Goal: Task Accomplishment & Management: Complete application form

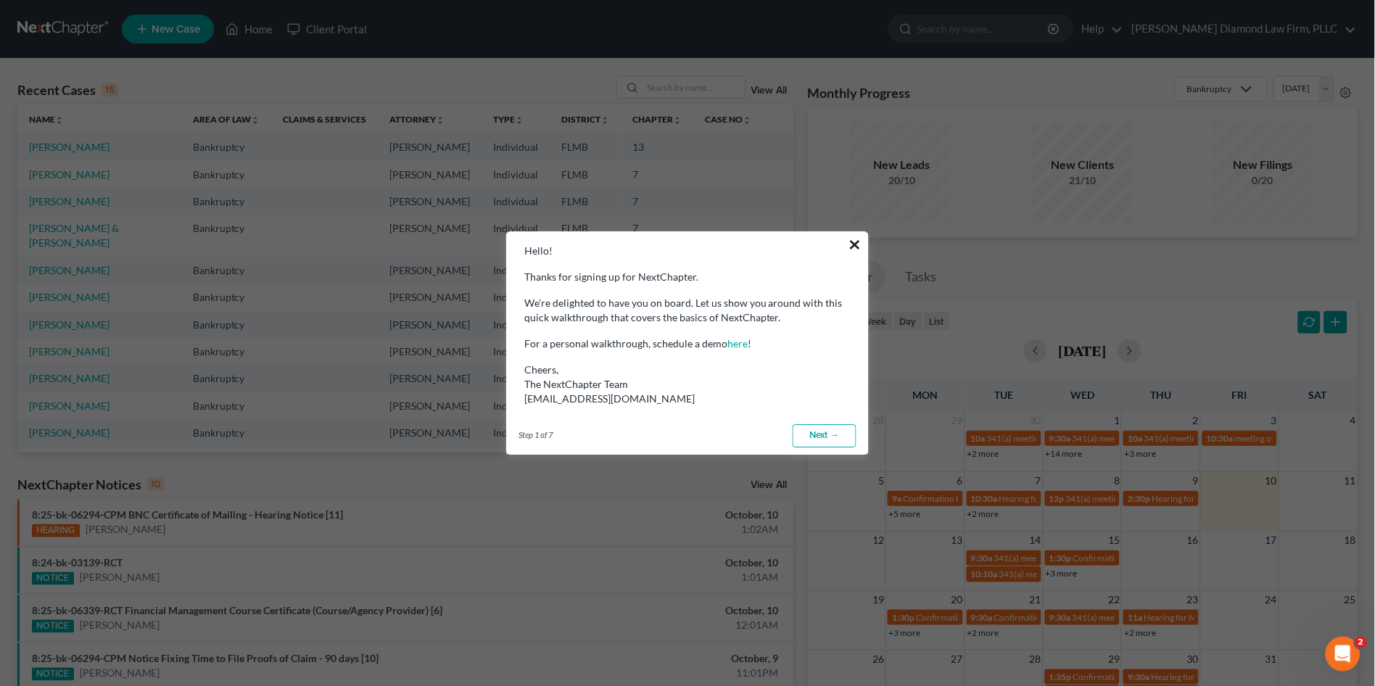
click at [856, 246] on button "×" at bounding box center [855, 244] width 14 height 23
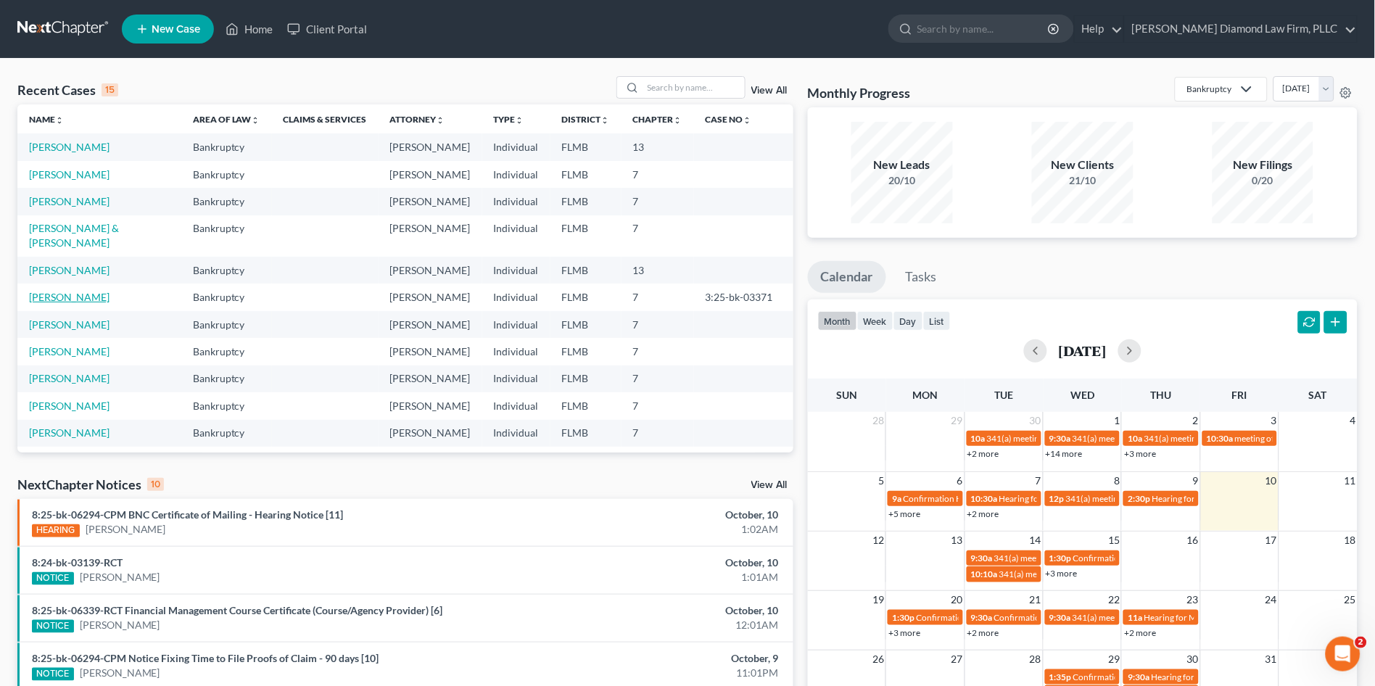
click at [61, 291] on link "[PERSON_NAME]" at bounding box center [69, 297] width 80 height 12
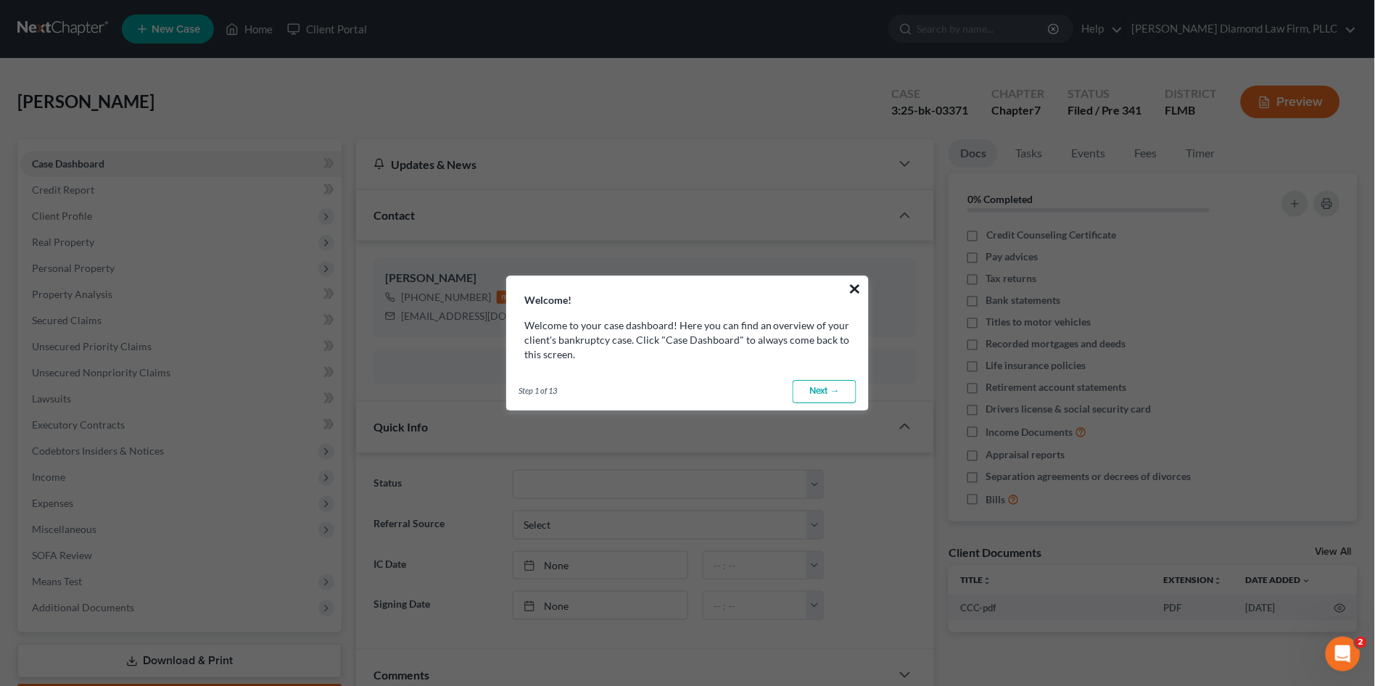
click at [856, 286] on button "×" at bounding box center [855, 288] width 14 height 23
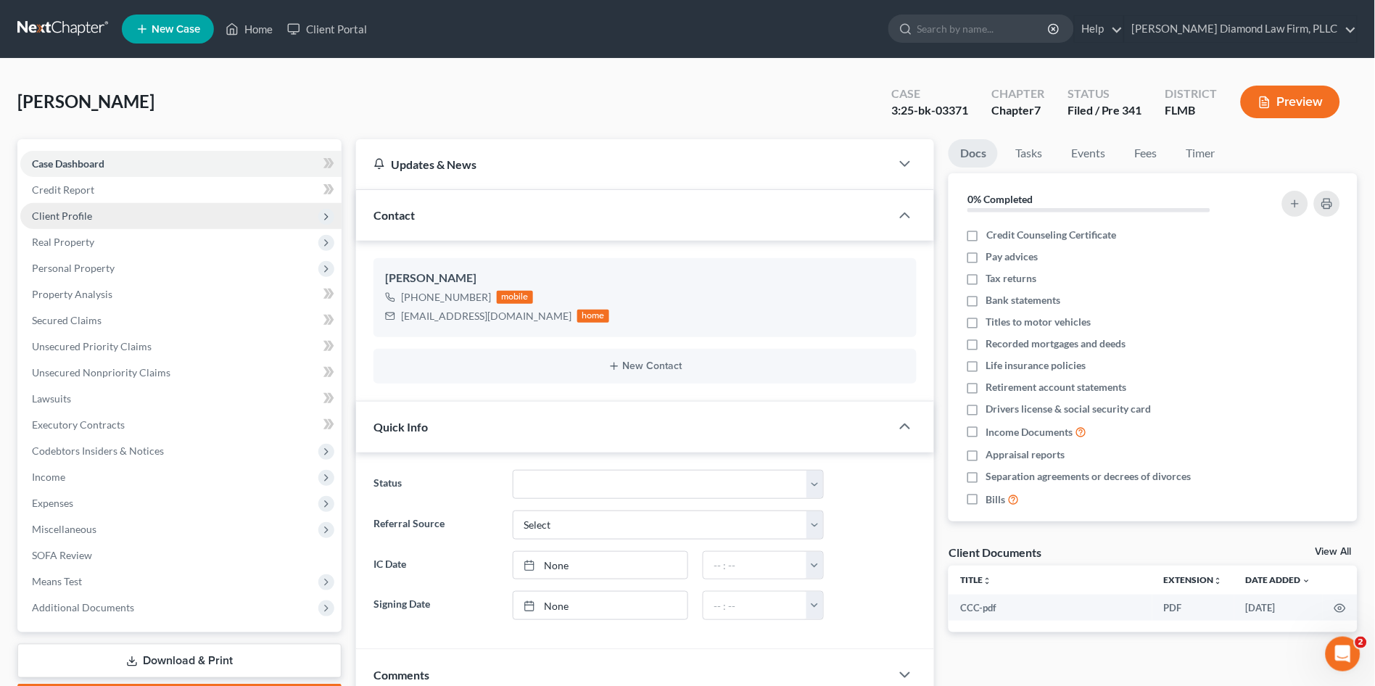
click at [88, 215] on span "Client Profile" at bounding box center [62, 216] width 60 height 12
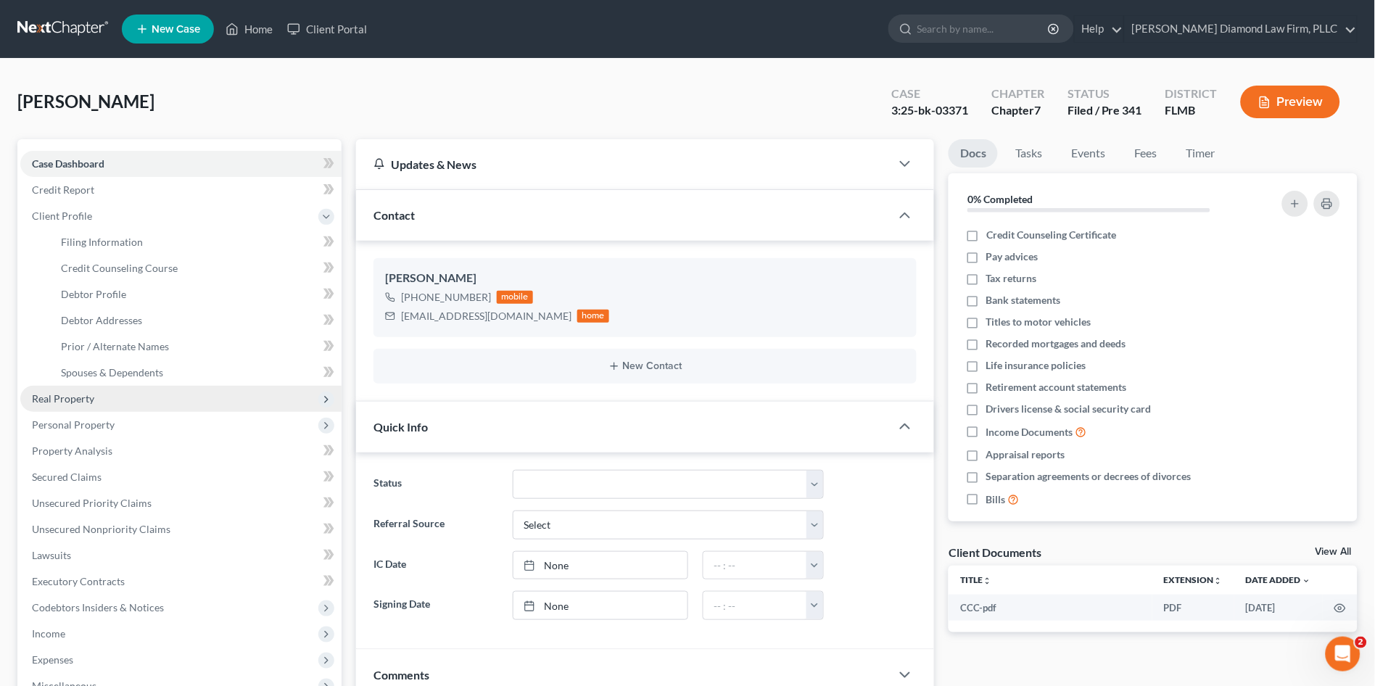
click at [93, 402] on span "Real Property" at bounding box center [63, 398] width 62 height 12
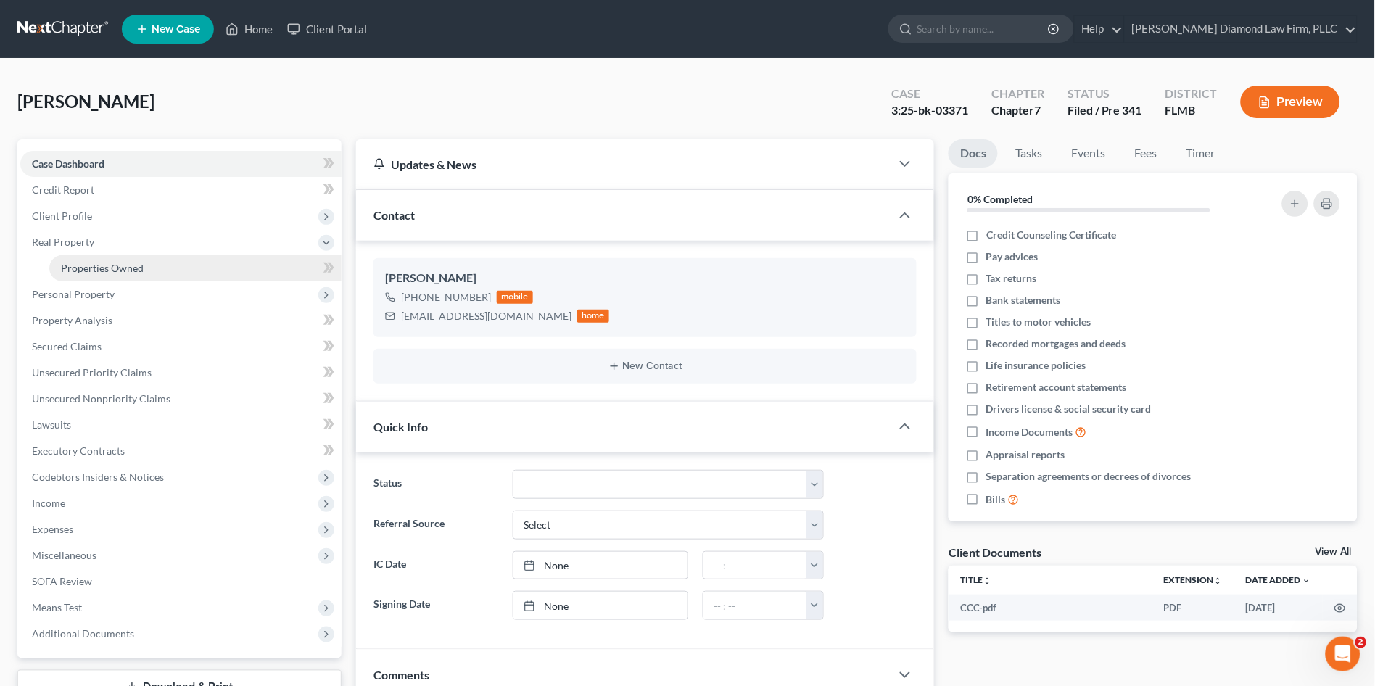
click at [94, 264] on span "Properties Owned" at bounding box center [102, 268] width 83 height 12
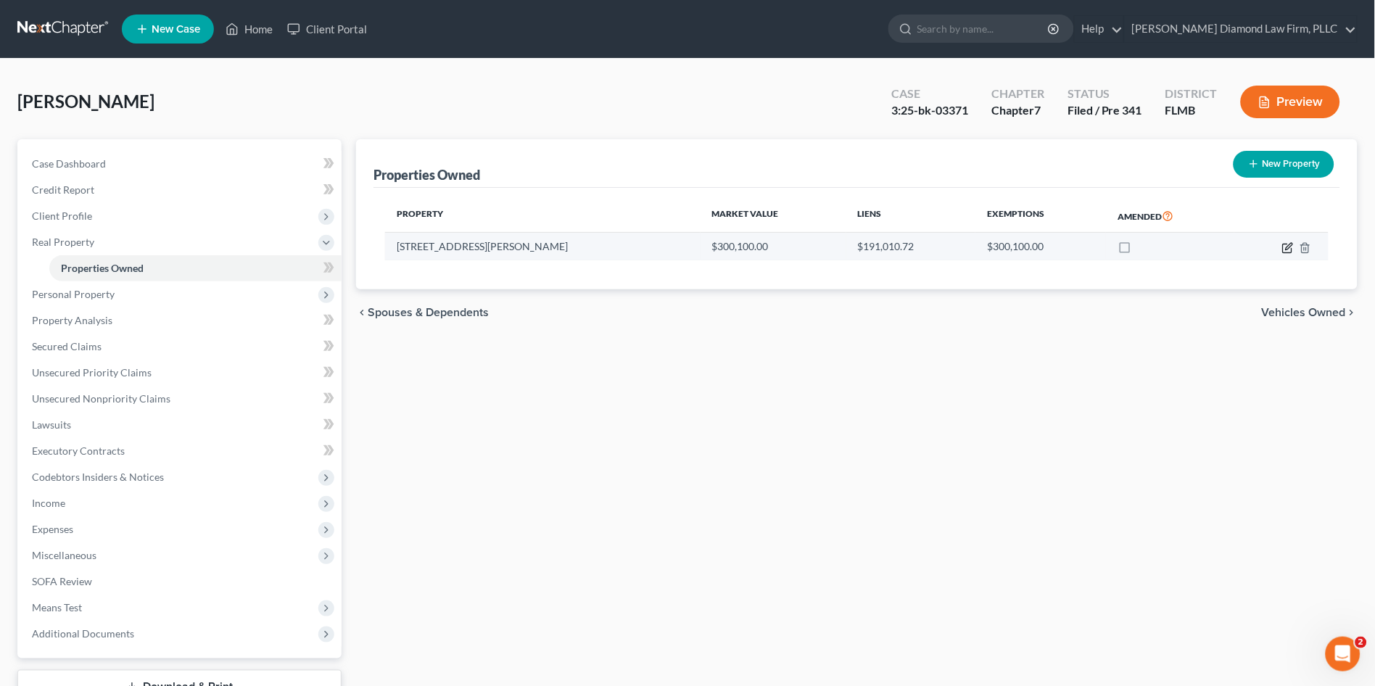
click at [1288, 248] on icon "button" at bounding box center [1288, 246] width 7 height 7
select select "9"
select select "3"
select select "5"
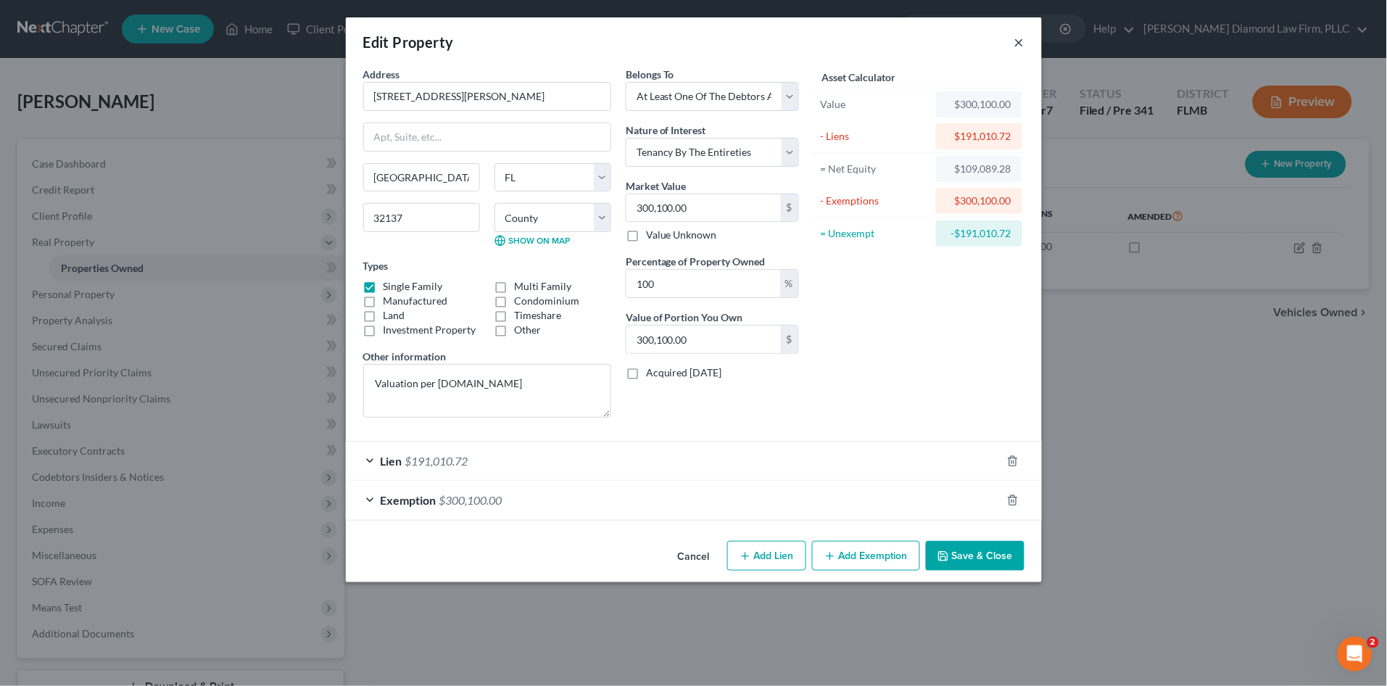
click at [1022, 40] on button "×" at bounding box center [1019, 41] width 10 height 17
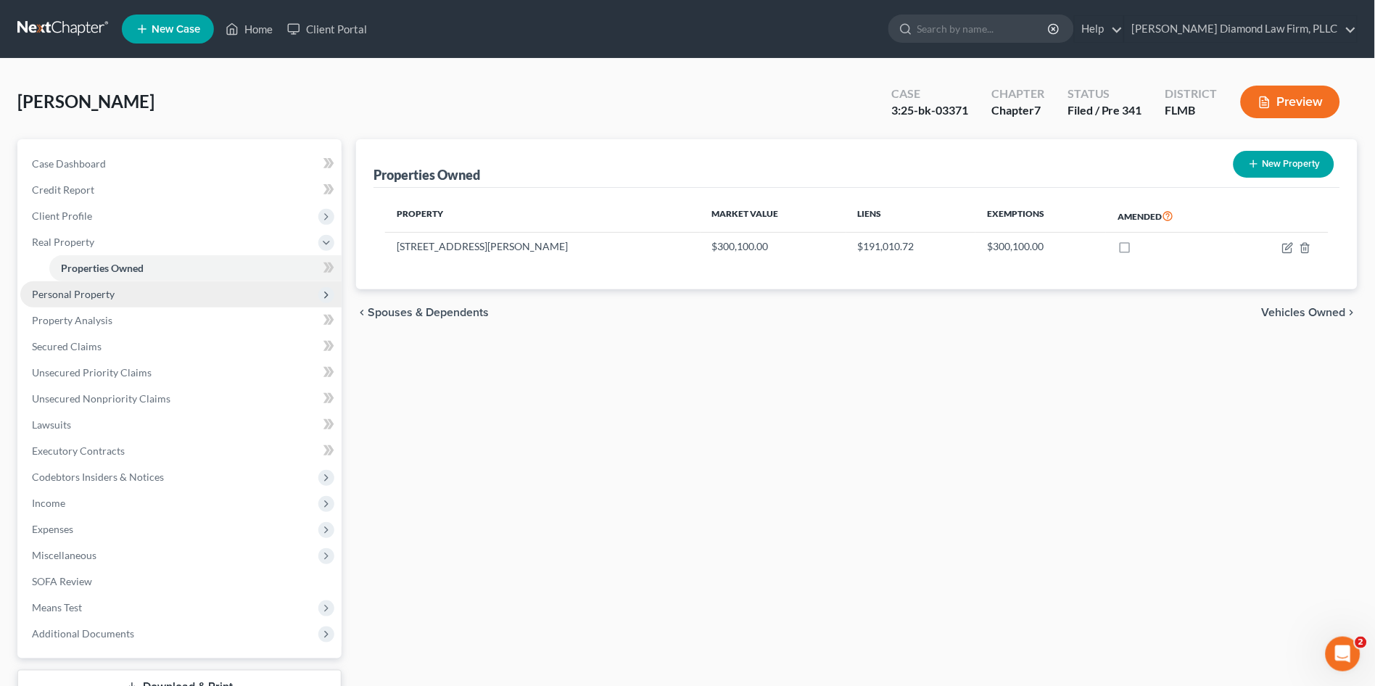
click at [73, 295] on span "Personal Property" at bounding box center [73, 294] width 83 height 12
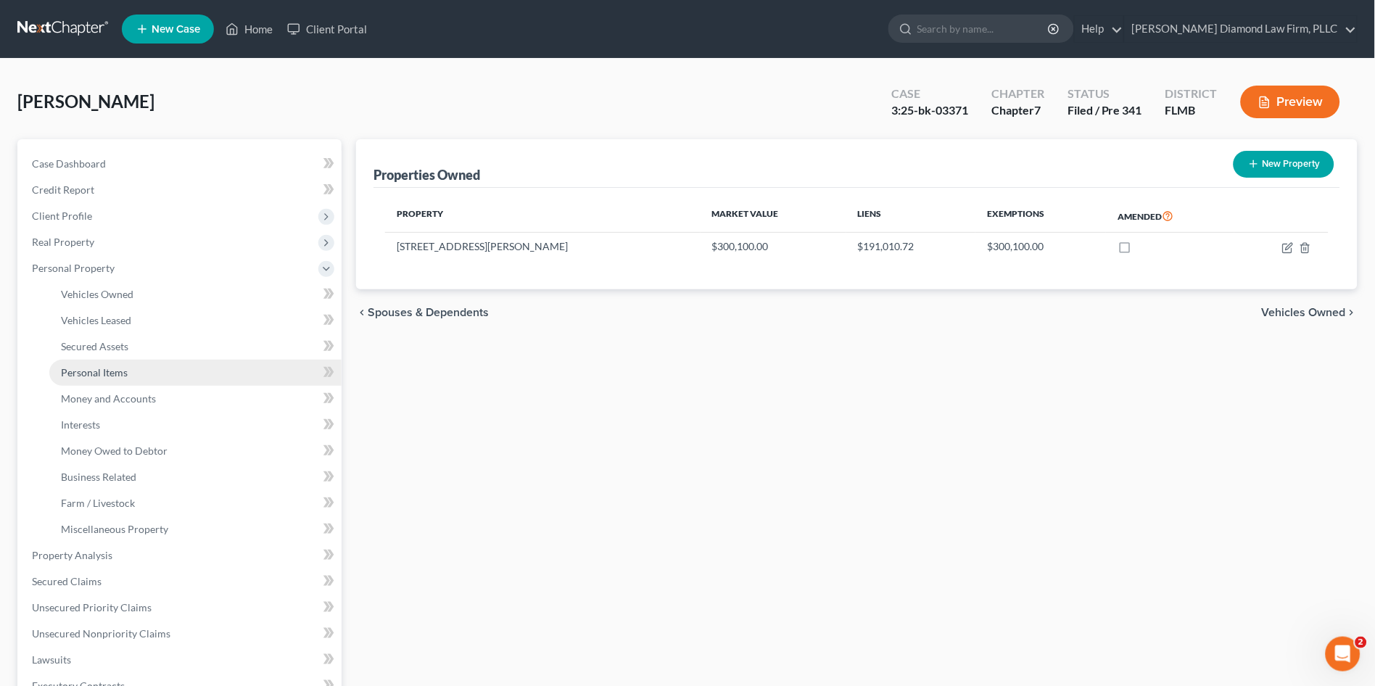
click at [84, 366] on span "Personal Items" at bounding box center [94, 372] width 67 height 12
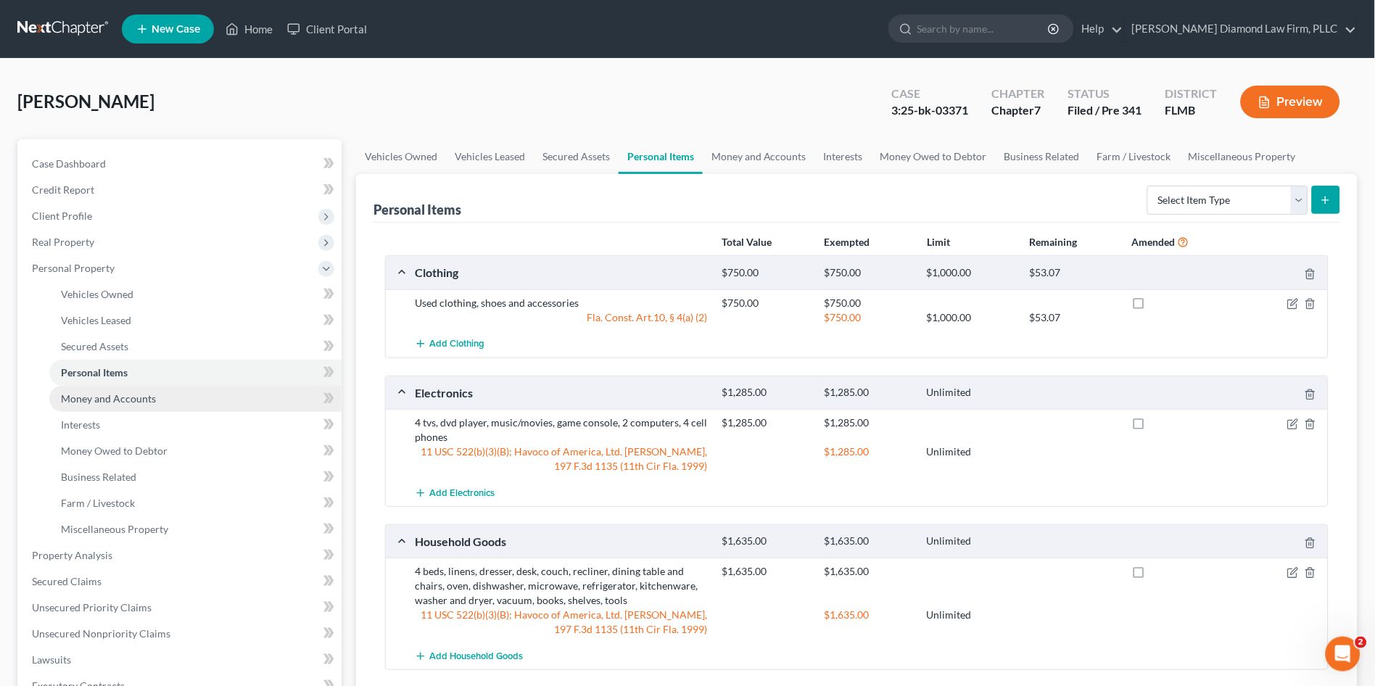
click at [110, 404] on link "Money and Accounts" at bounding box center [195, 399] width 292 height 26
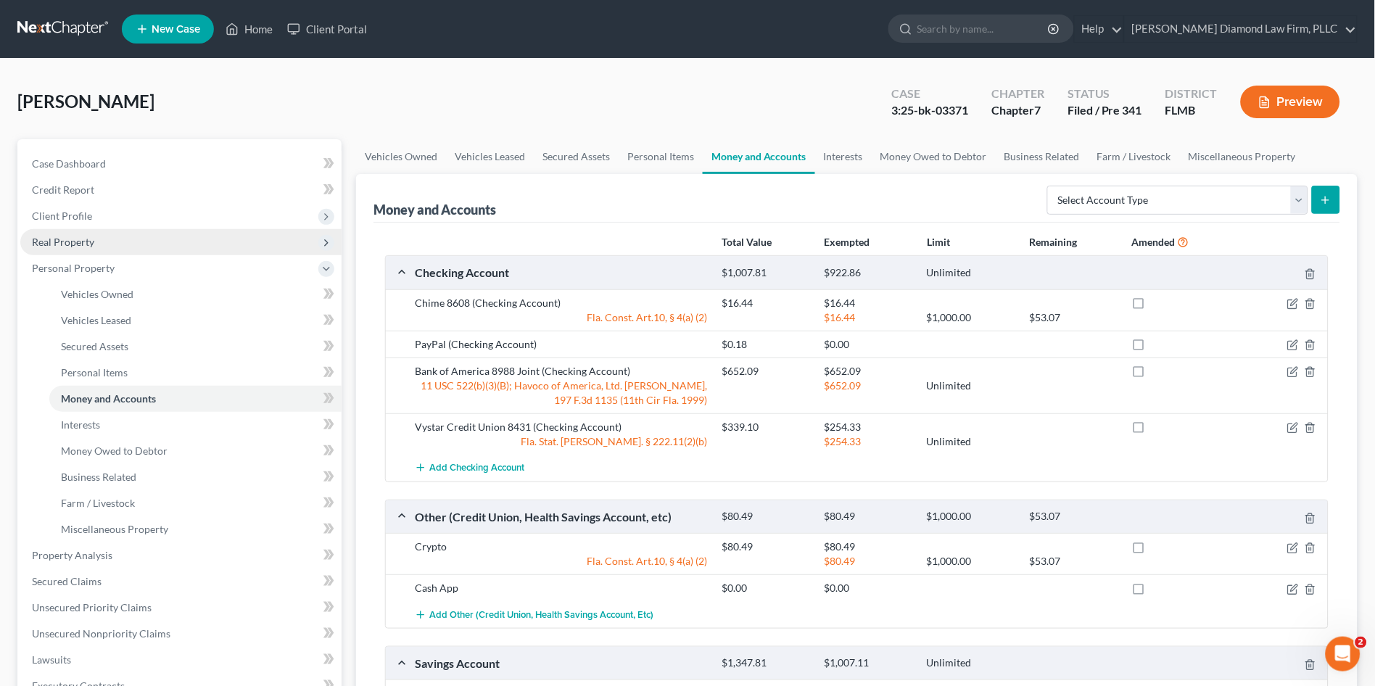
click at [86, 232] on span "Real Property" at bounding box center [180, 242] width 321 height 26
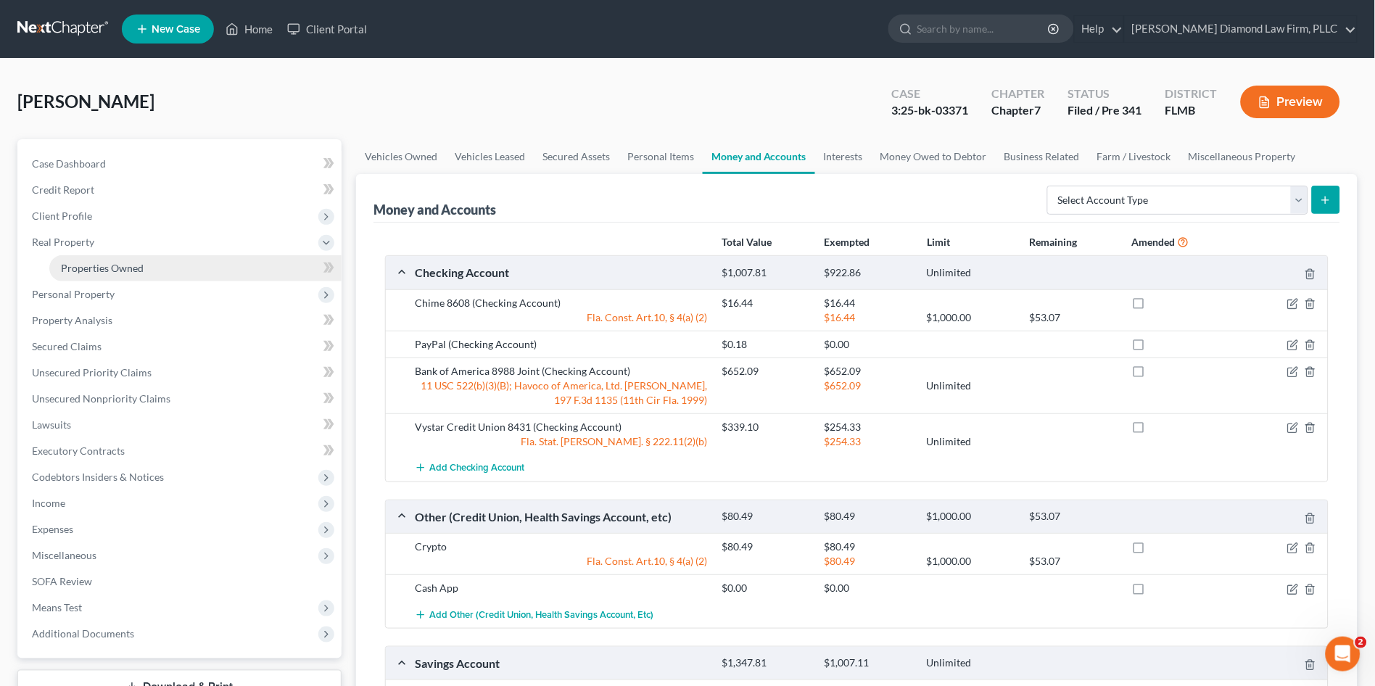
click at [101, 274] on link "Properties Owned" at bounding box center [195, 268] width 292 height 26
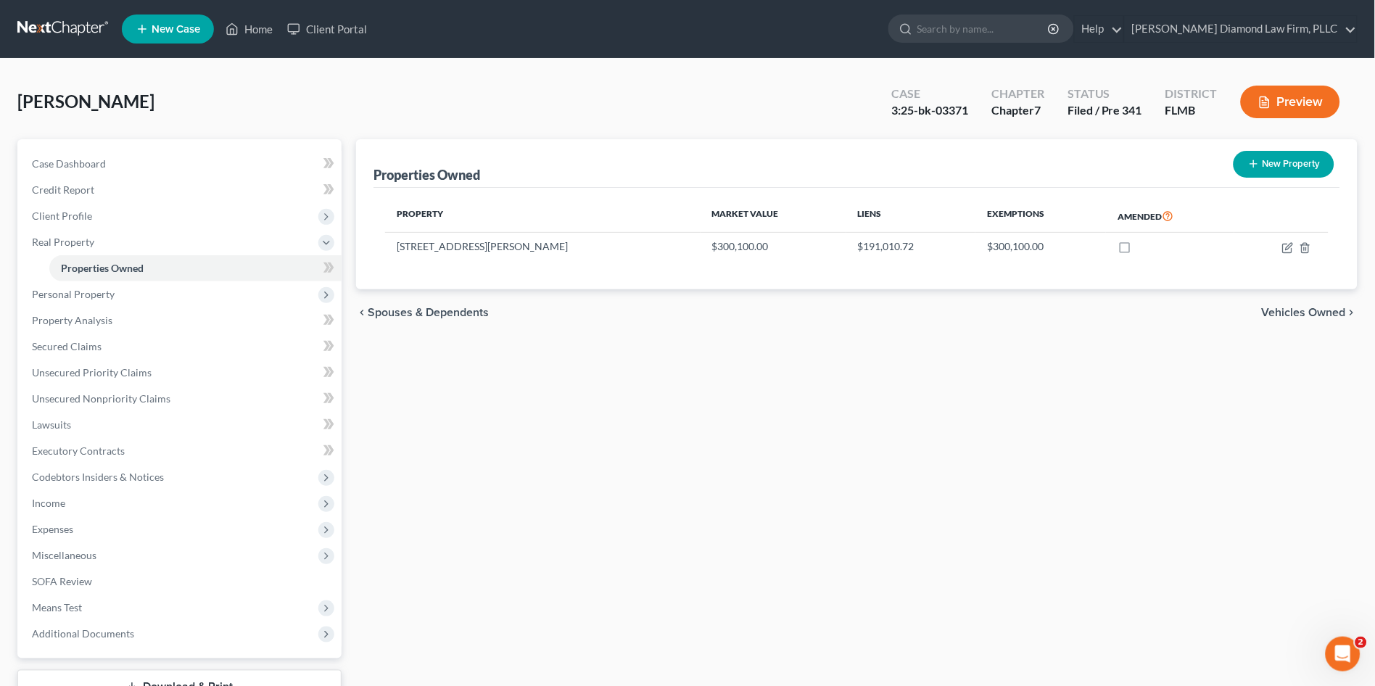
click at [1304, 90] on button "Preview" at bounding box center [1289, 102] width 99 height 33
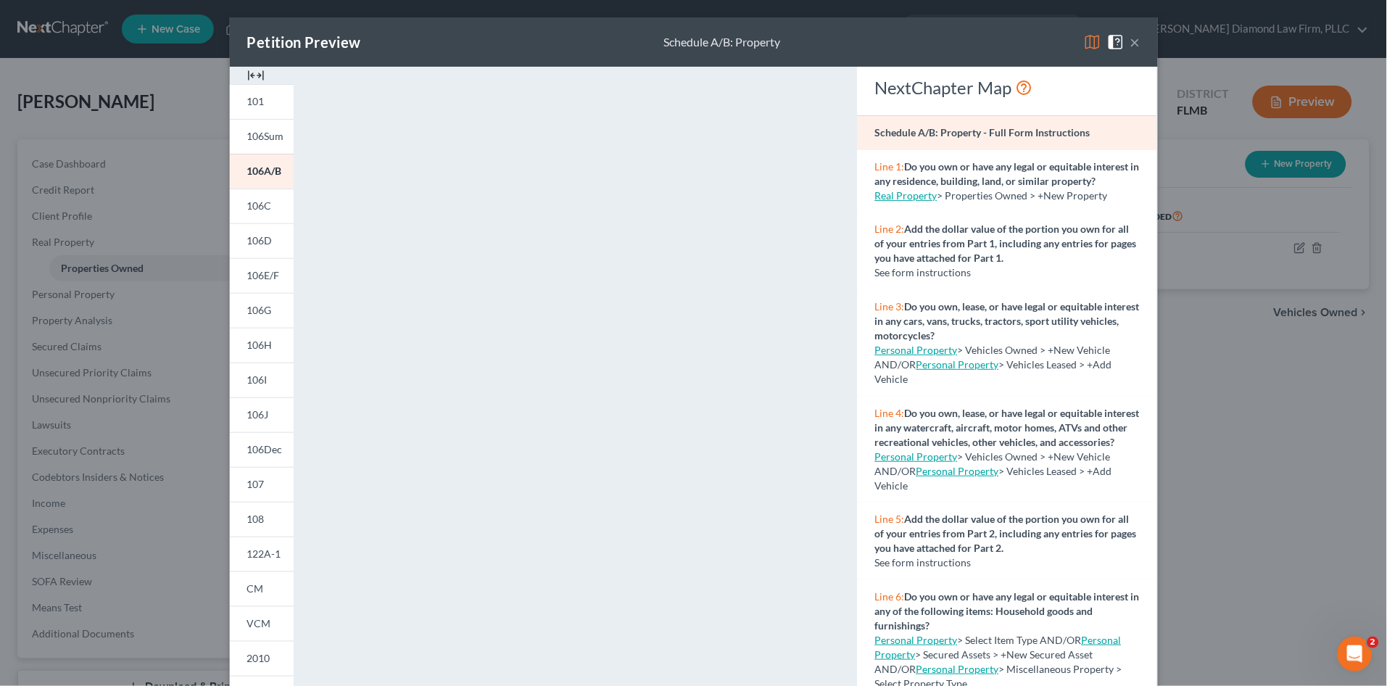
click at [1199, 328] on div "Petition Preview Schedule A/B: Property × 101 106Sum 106A/B 106C 106D 106E/F 10…" at bounding box center [693, 343] width 1387 height 686
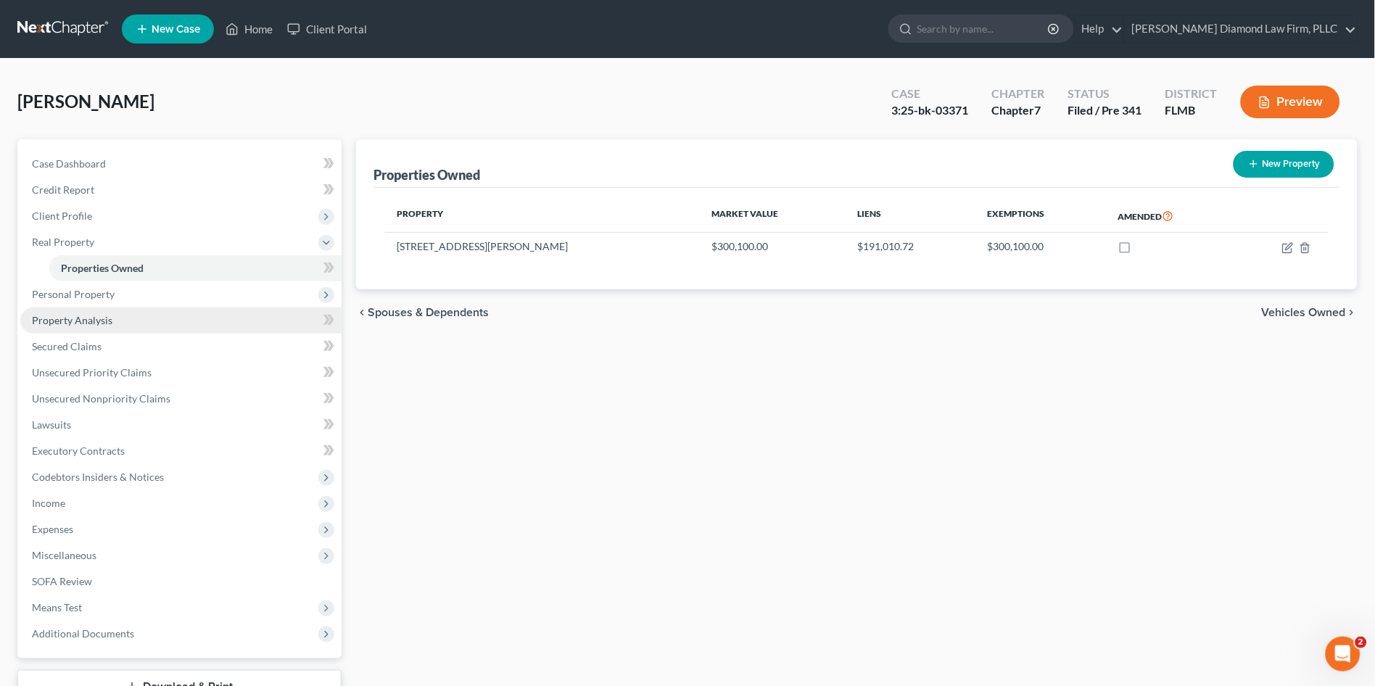
click at [114, 320] on link "Property Analysis" at bounding box center [180, 320] width 321 height 26
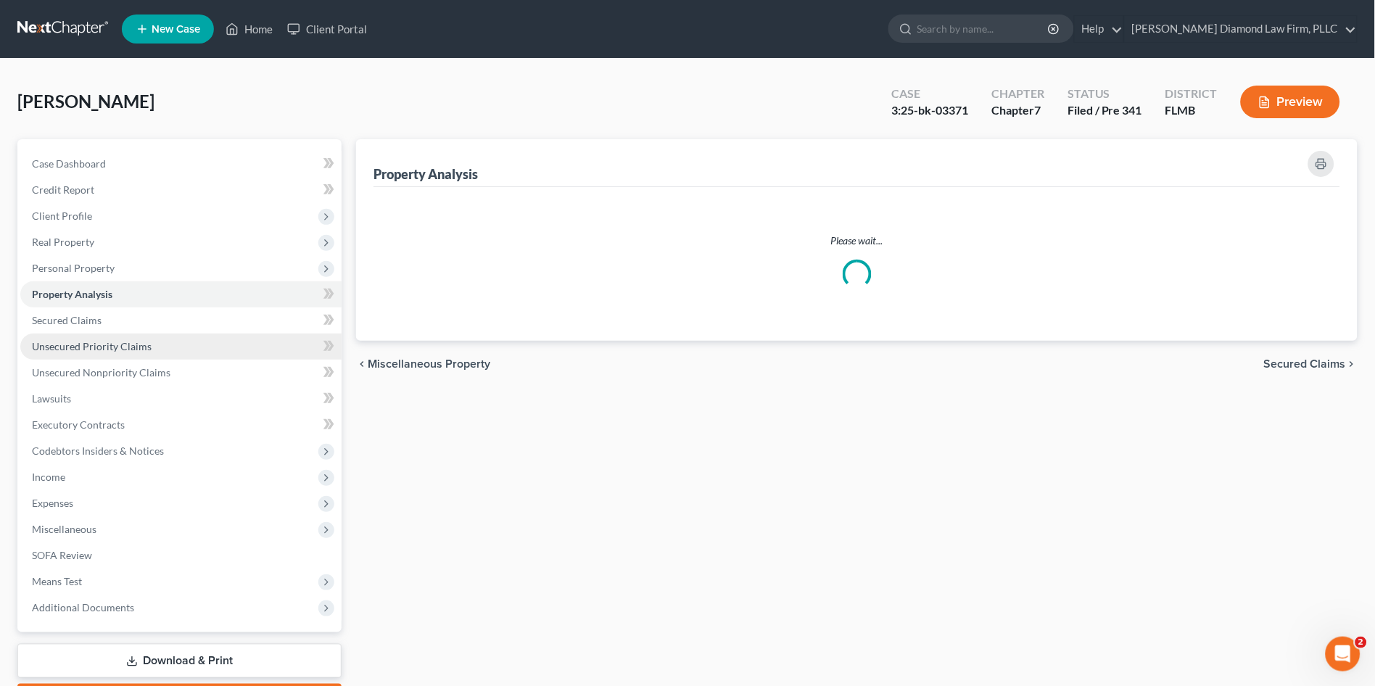
click at [105, 348] on span "Unsecured Priority Claims" at bounding box center [92, 346] width 120 height 12
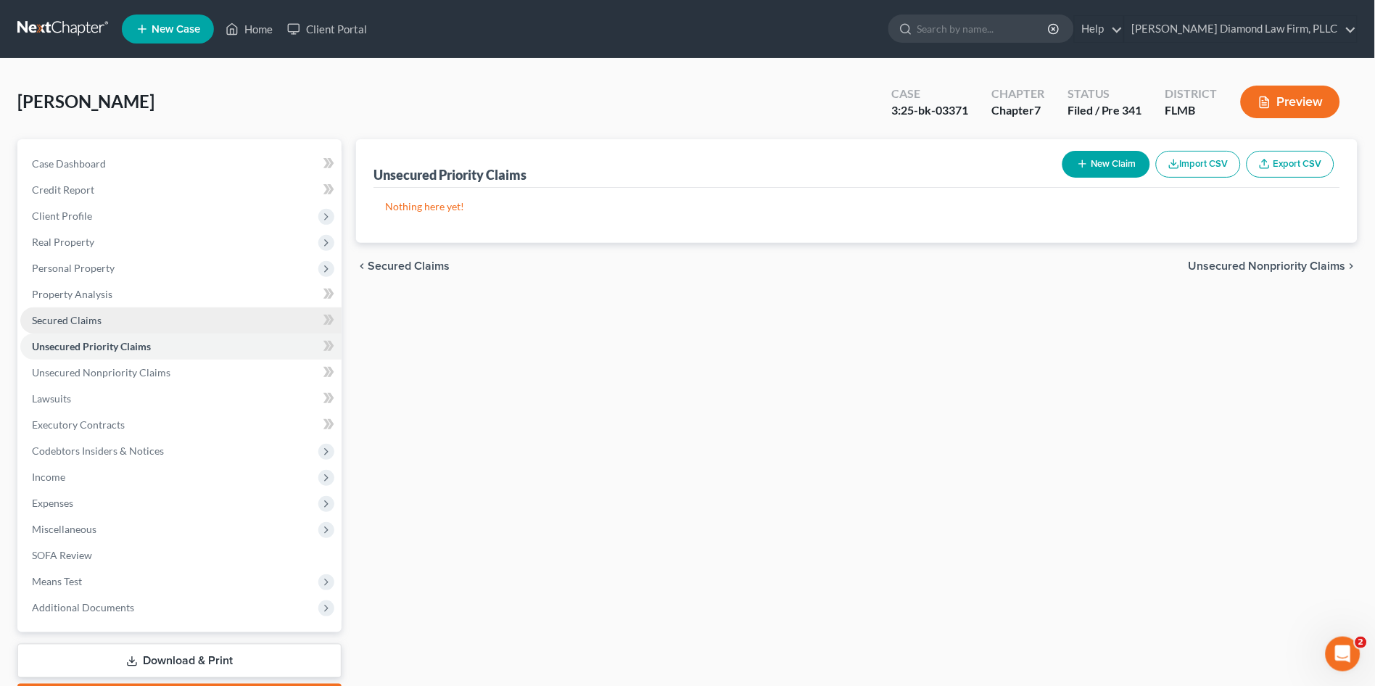
click at [112, 318] on link "Secured Claims" at bounding box center [180, 320] width 321 height 26
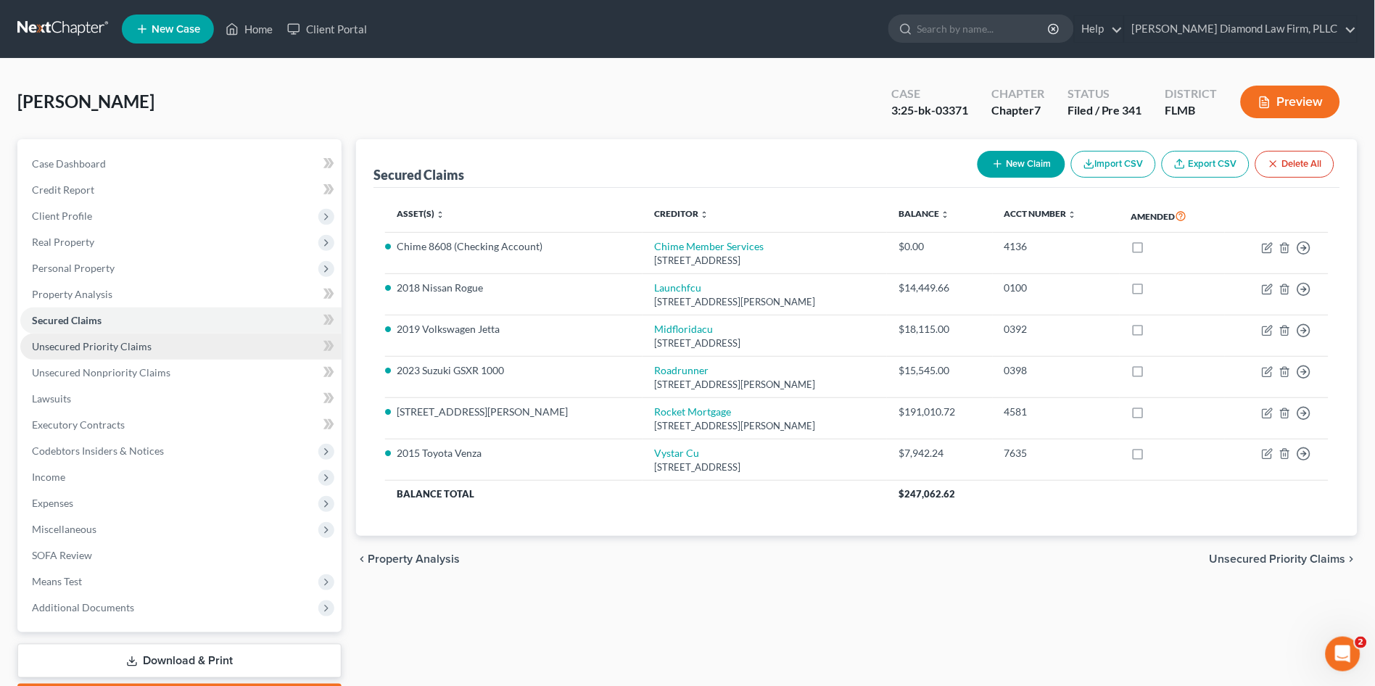
click at [105, 352] on link "Unsecured Priority Claims" at bounding box center [180, 347] width 321 height 26
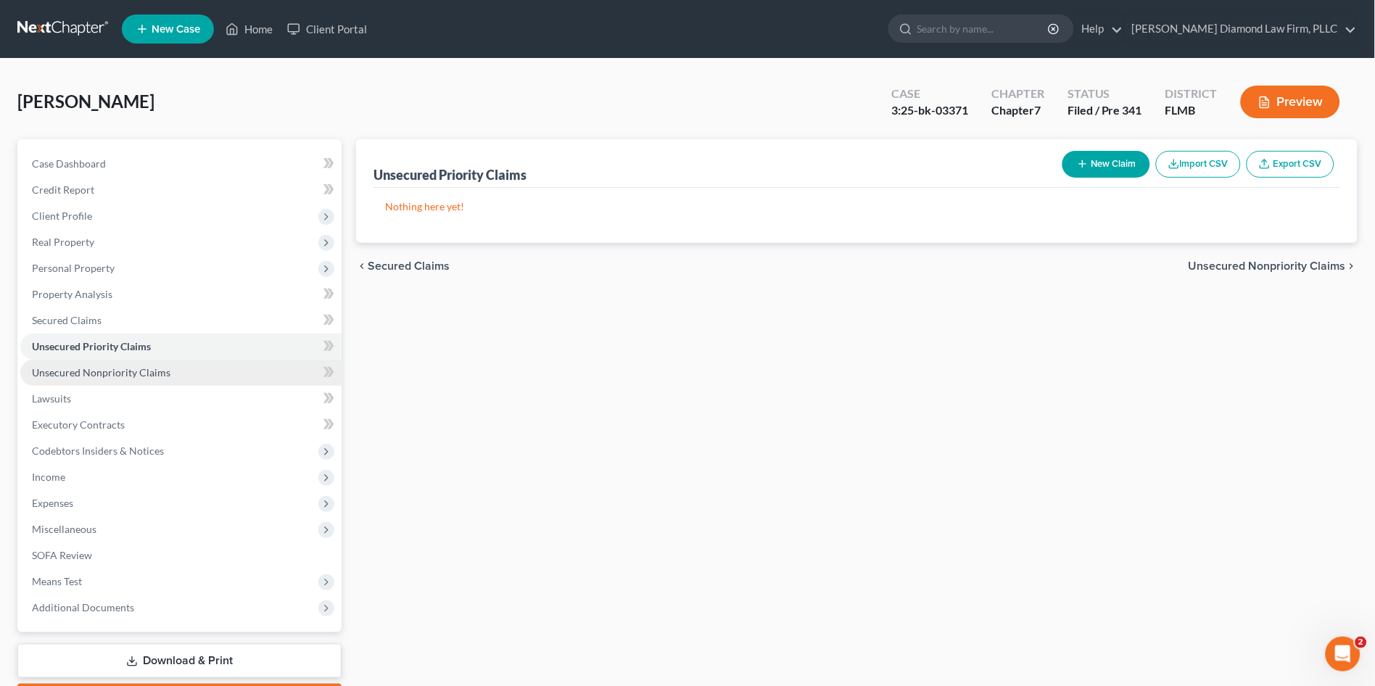
click at [104, 369] on span "Unsecured Nonpriority Claims" at bounding box center [101, 372] width 138 height 12
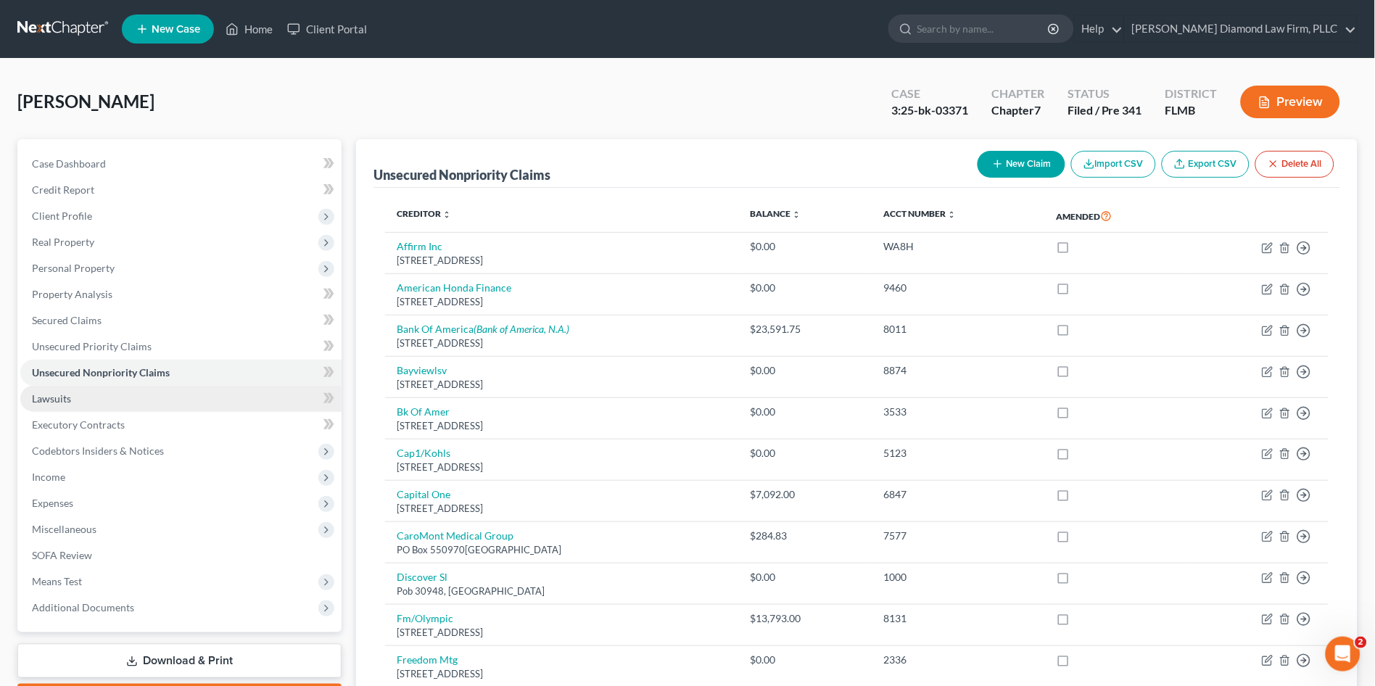
click at [74, 394] on link "Lawsuits" at bounding box center [180, 399] width 321 height 26
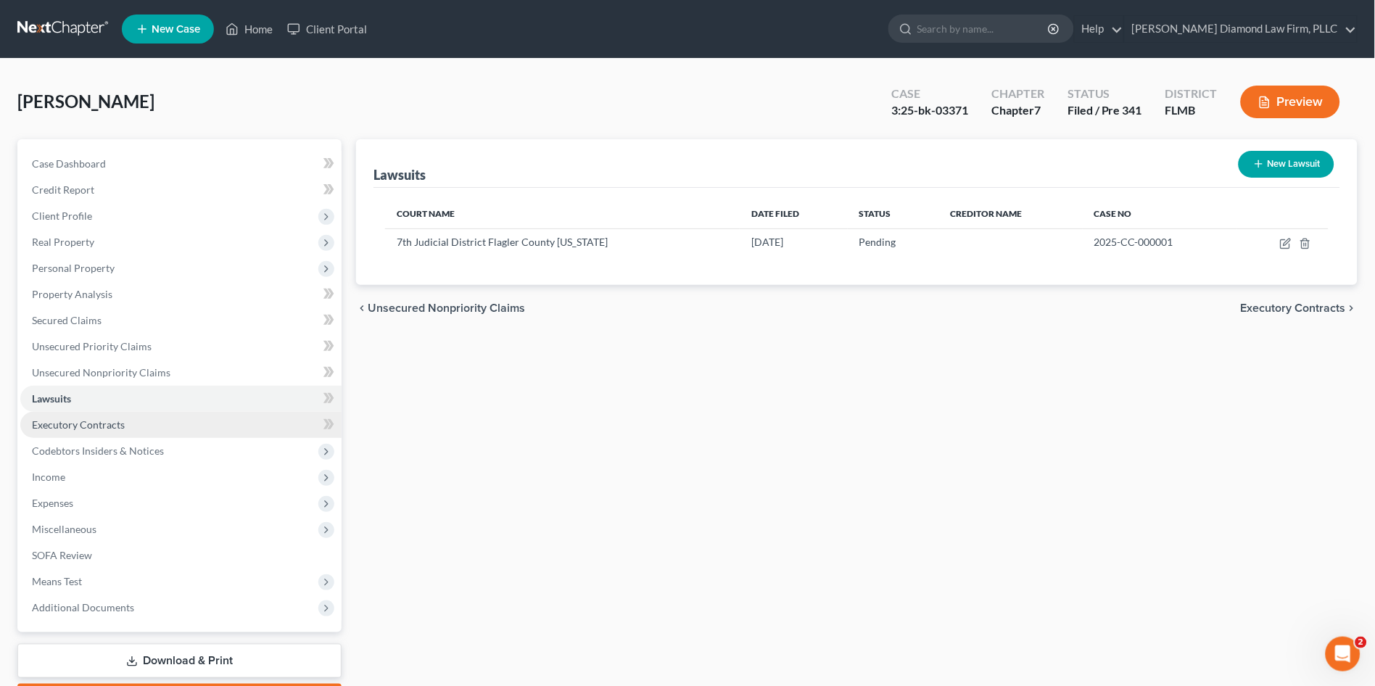
click at [76, 418] on span "Executory Contracts" at bounding box center [78, 424] width 93 height 12
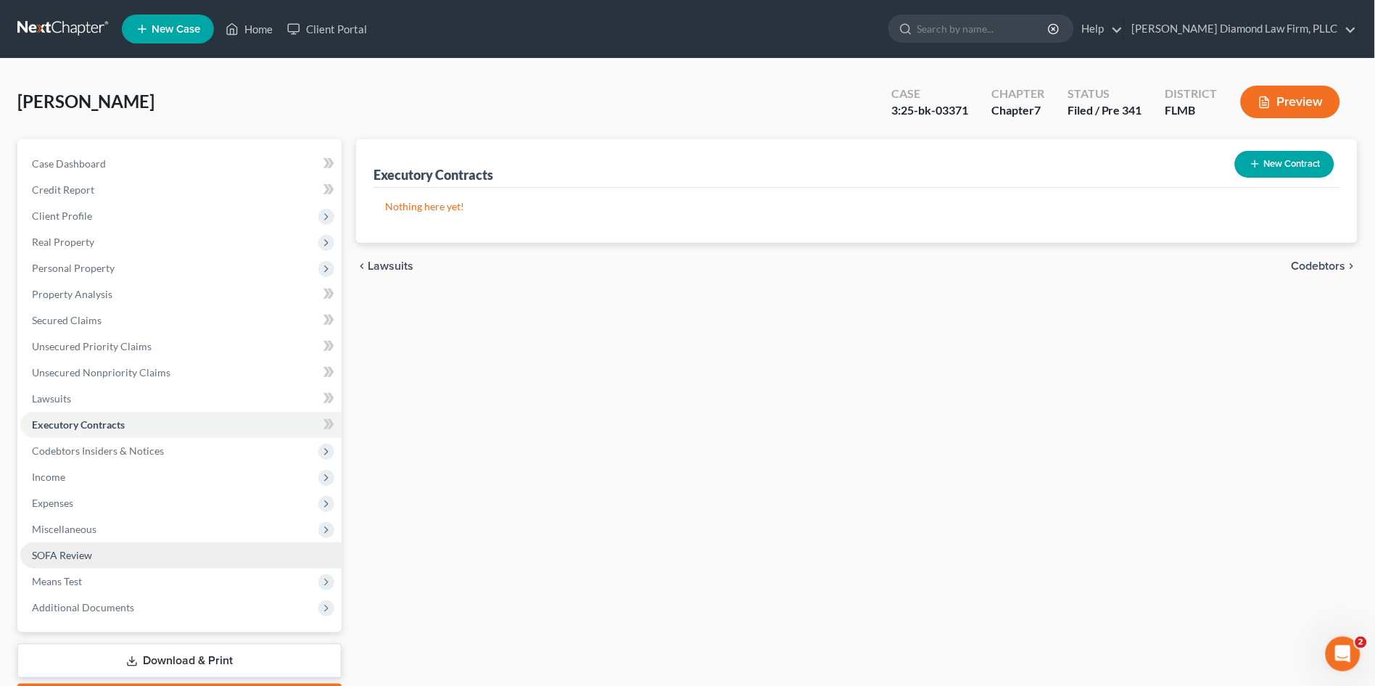
click at [44, 559] on span "SOFA Review" at bounding box center [62, 555] width 60 height 12
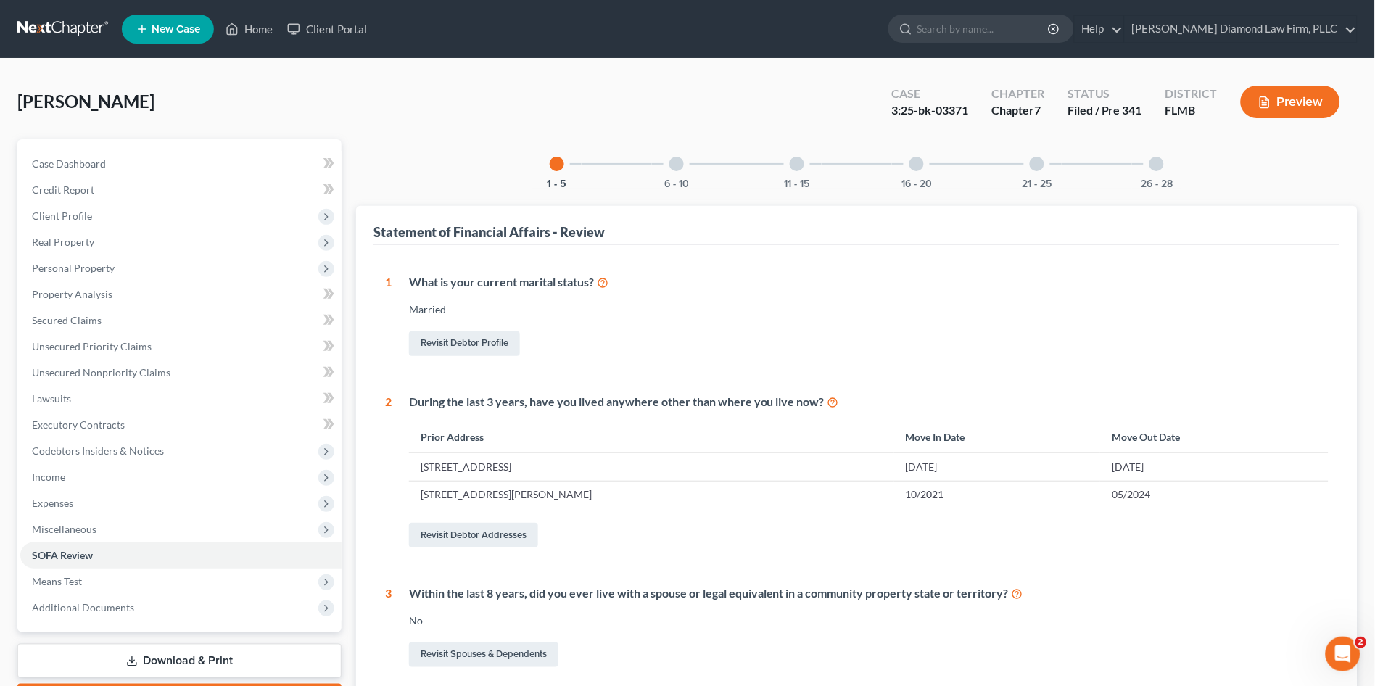
click at [664, 173] on div "6 - 10" at bounding box center [676, 163] width 49 height 49
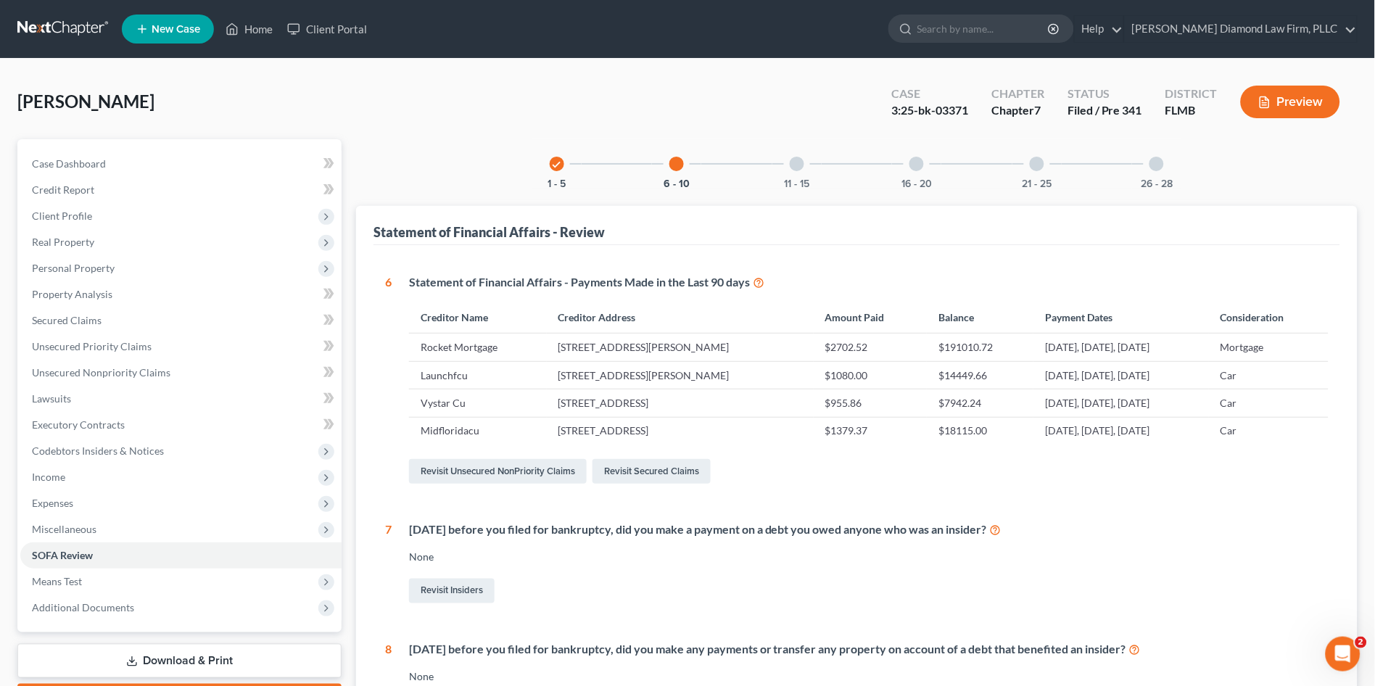
drag, startPoint x: 789, startPoint y: 175, endPoint x: 890, endPoint y: 154, distance: 102.9
click at [790, 175] on div "11 - 15" at bounding box center [796, 163] width 49 height 49
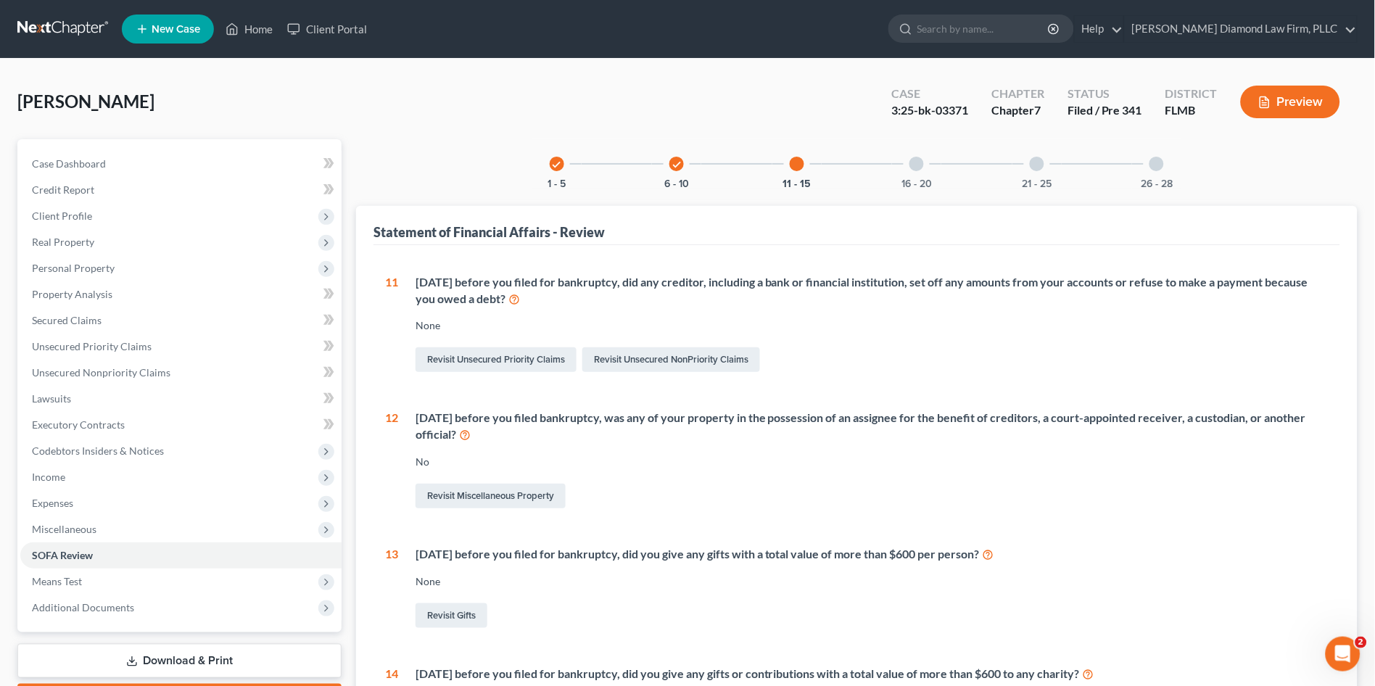
click at [919, 167] on div at bounding box center [916, 164] width 15 height 15
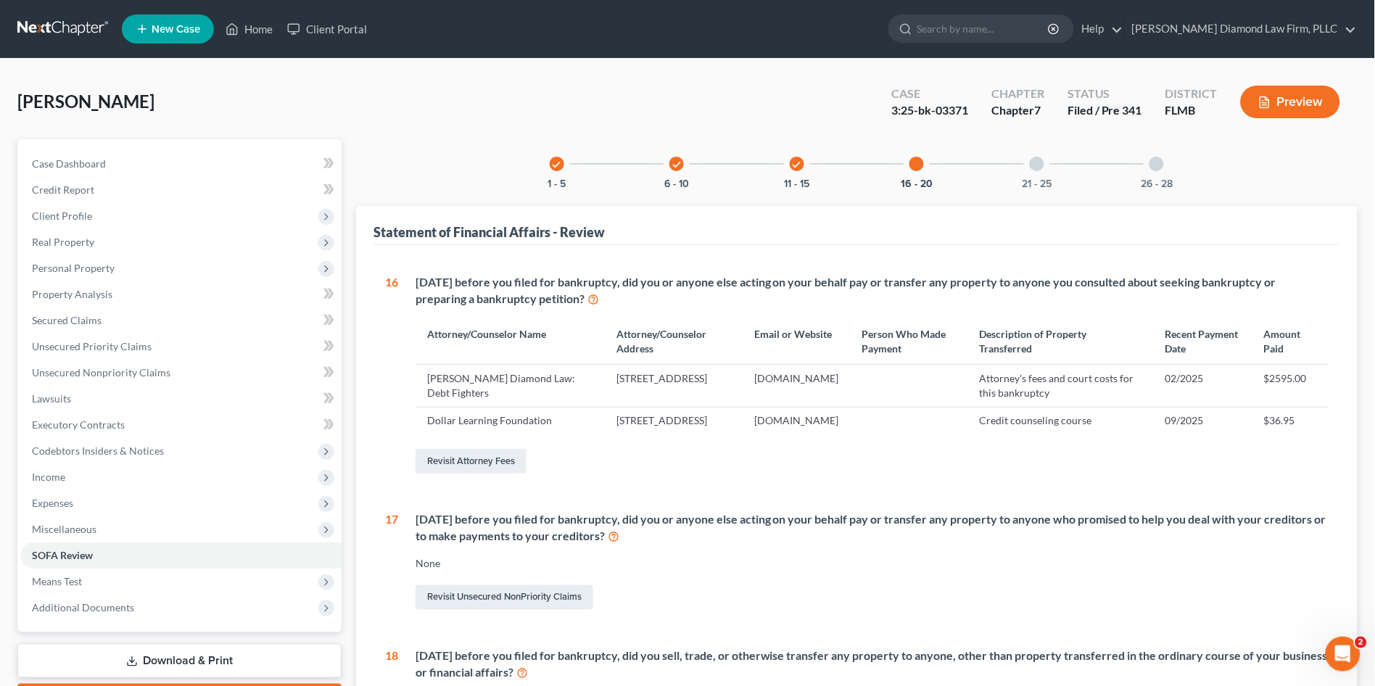
click at [1323, 93] on button "Preview" at bounding box center [1289, 102] width 99 height 33
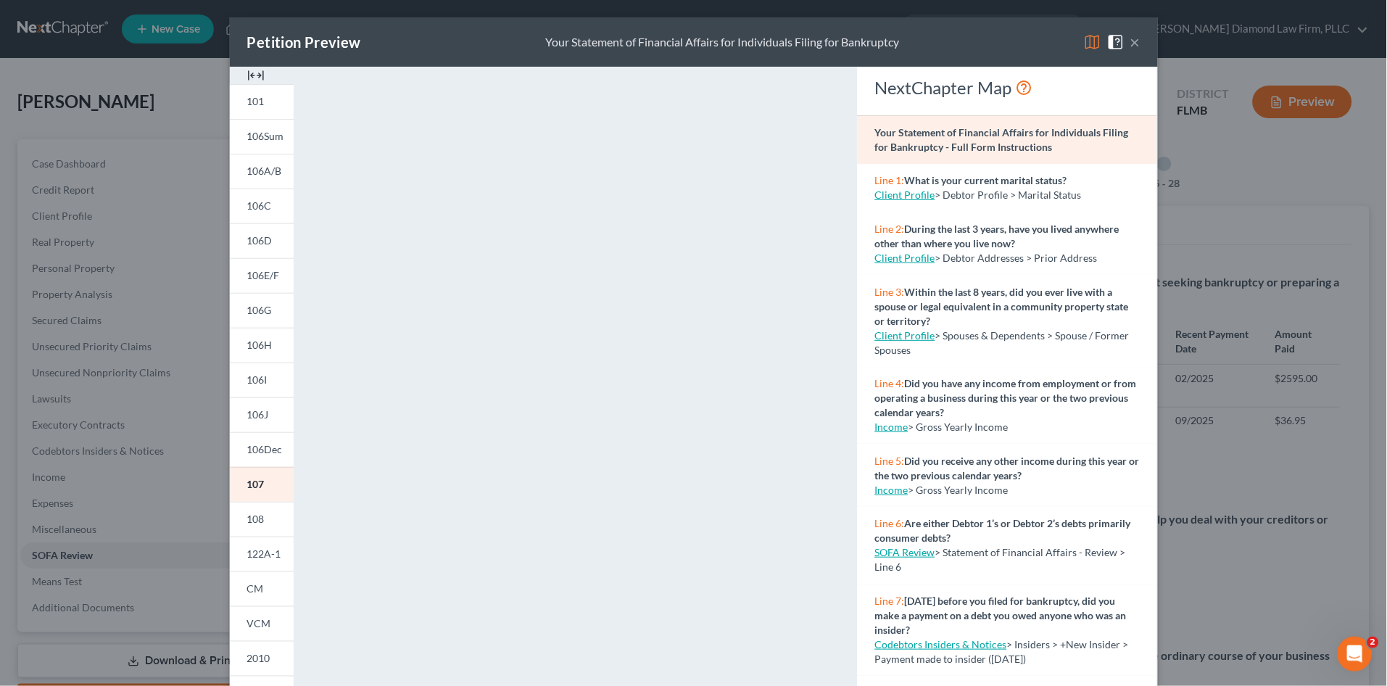
click at [1262, 600] on div "Petition Preview Your Statement of Financial Affairs for Individuals Filing for…" at bounding box center [693, 343] width 1387 height 686
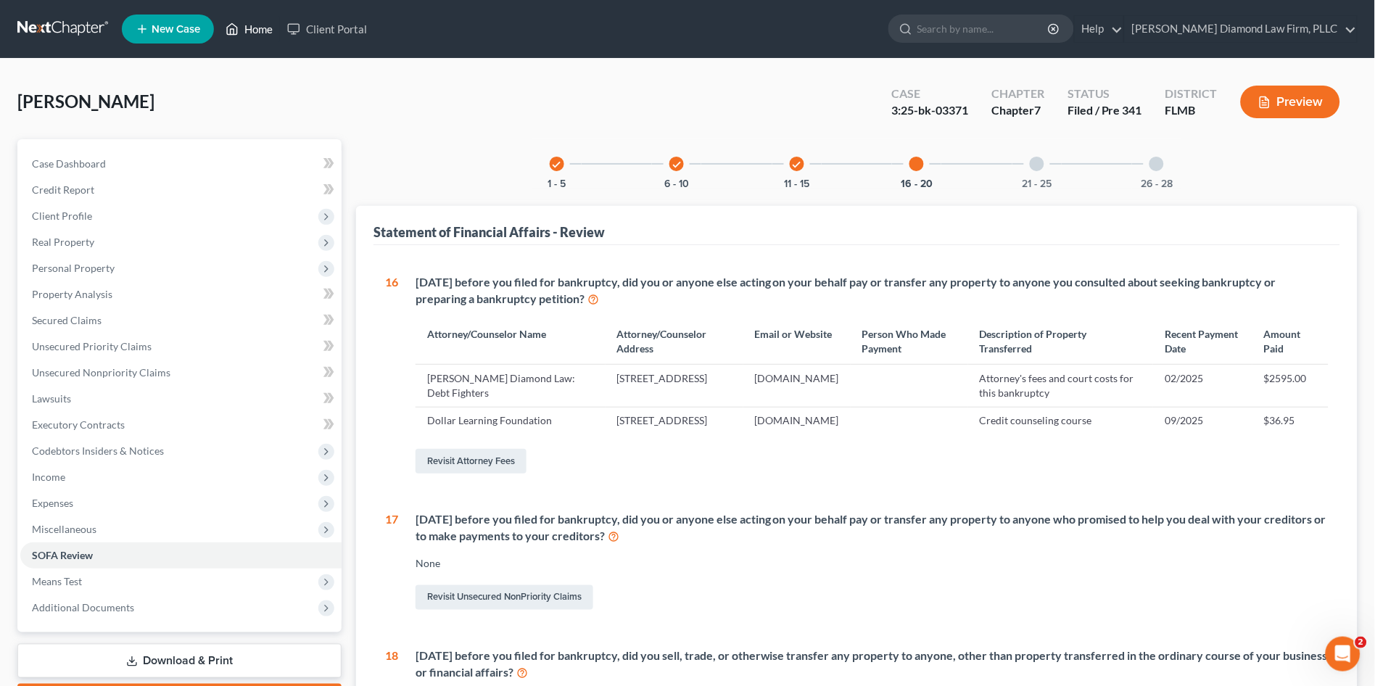
click at [262, 25] on link "Home" at bounding box center [249, 29] width 62 height 26
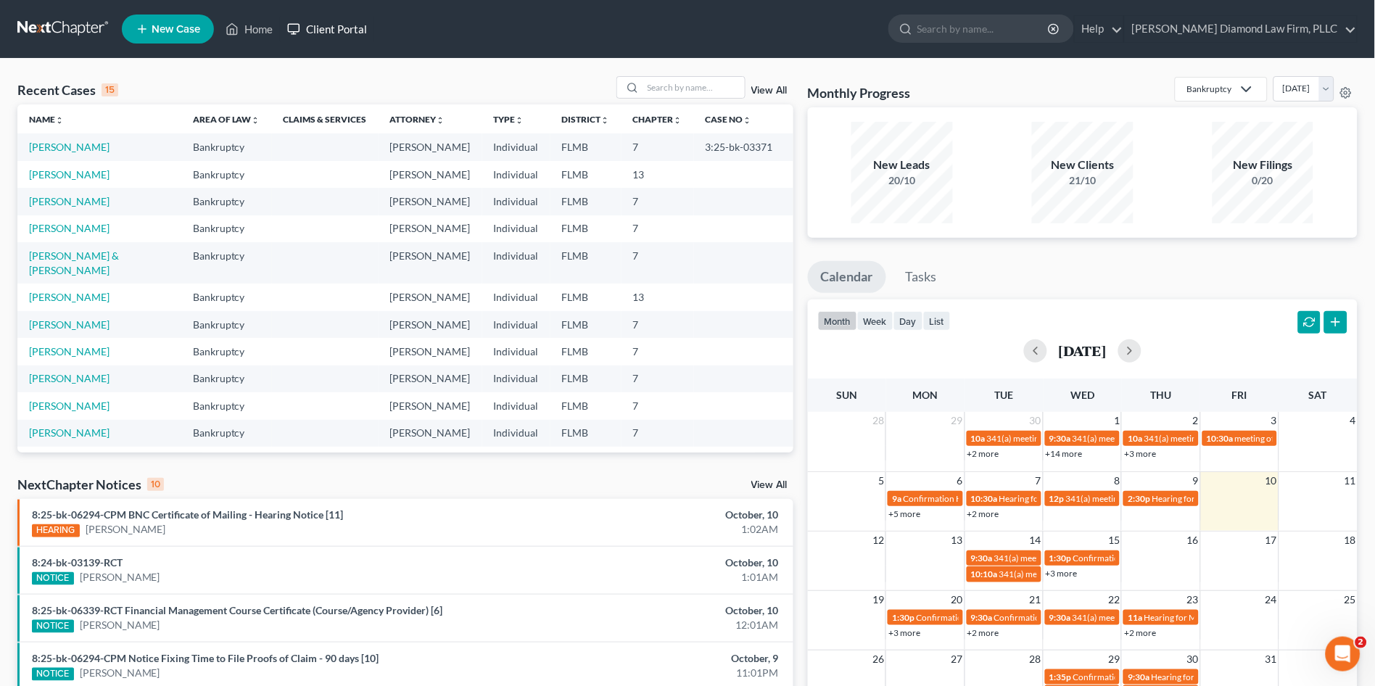
click at [339, 33] on link "Client Portal" at bounding box center [327, 29] width 94 height 26
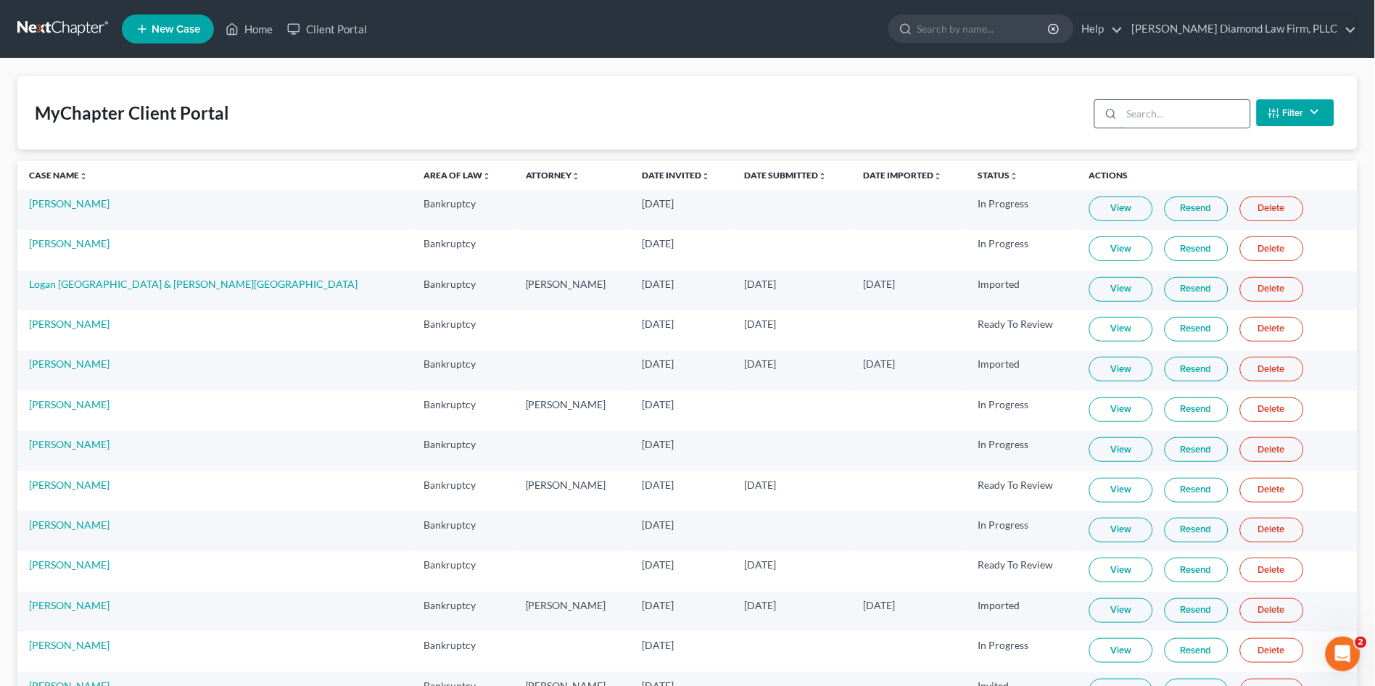
click at [1185, 115] on input "search" at bounding box center [1186, 114] width 128 height 28
click at [1153, 104] on input "search" at bounding box center [1186, 114] width 128 height 28
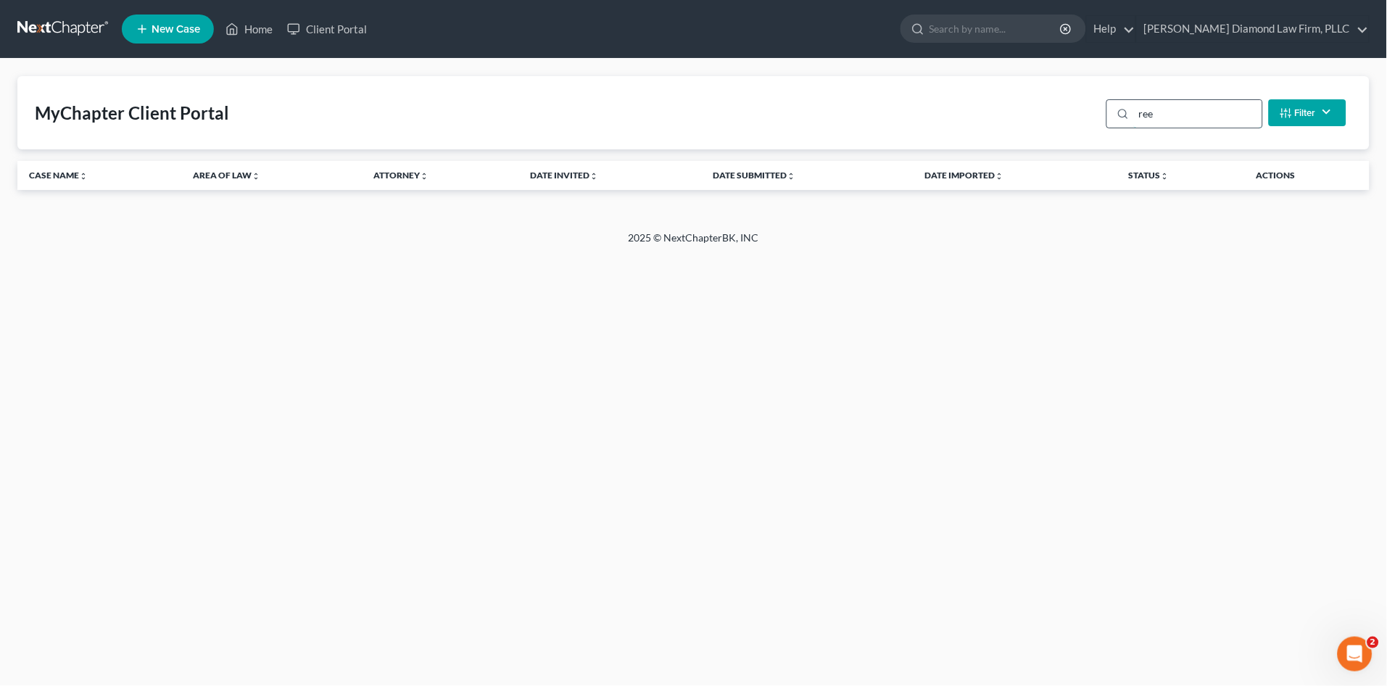
type input "reel"
drag, startPoint x: 1195, startPoint y: 114, endPoint x: 1114, endPoint y: 136, distance: 84.1
click at [1114, 136] on div "MyChapter Client Portal reel Filter Status Filter... Invited In Progress Ready …" at bounding box center [693, 112] width 1352 height 73
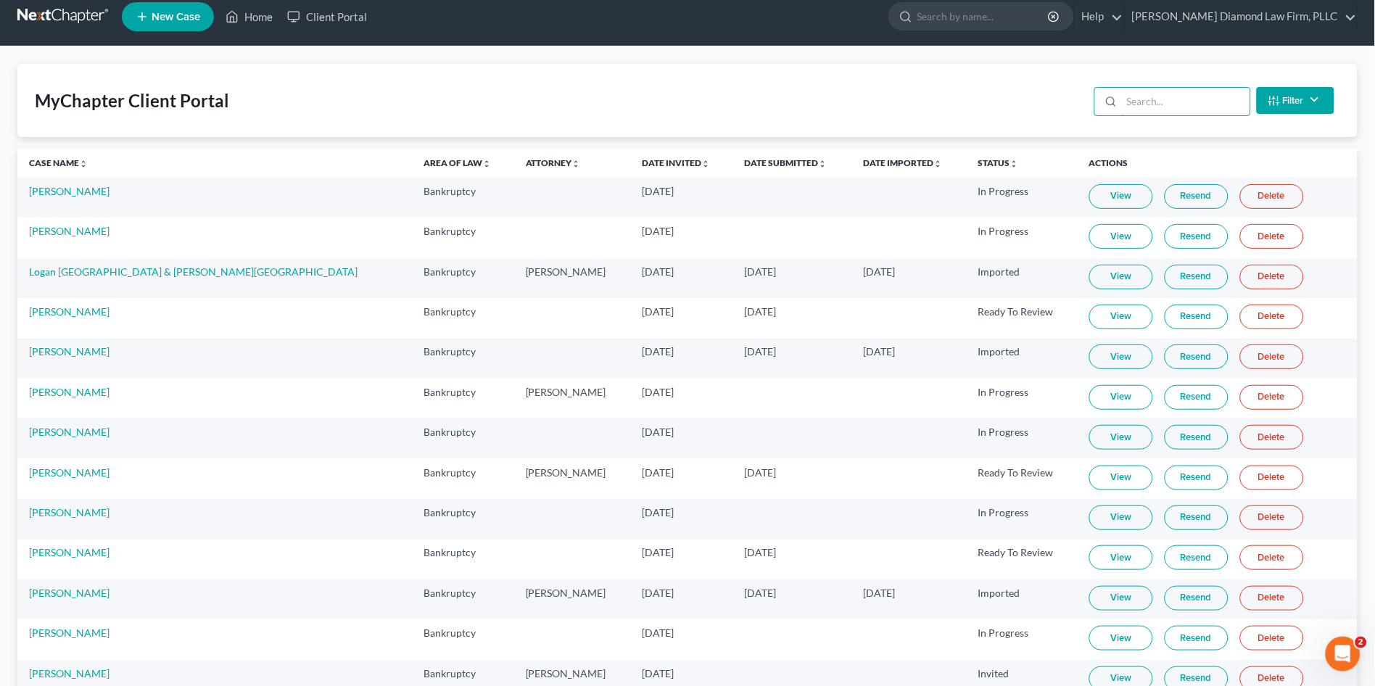
scroll to position [12, 0]
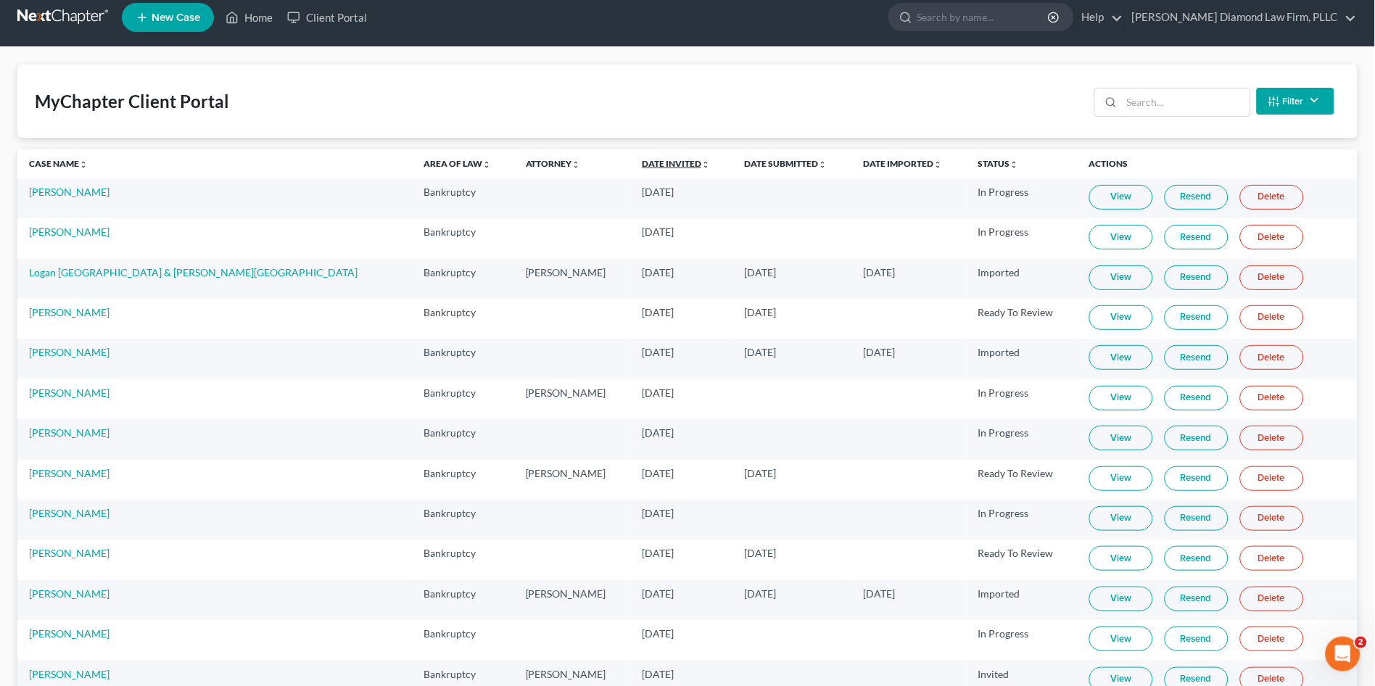
click at [642, 165] on link "Date Invited unfold_more expand_more expand_less" at bounding box center [676, 163] width 68 height 11
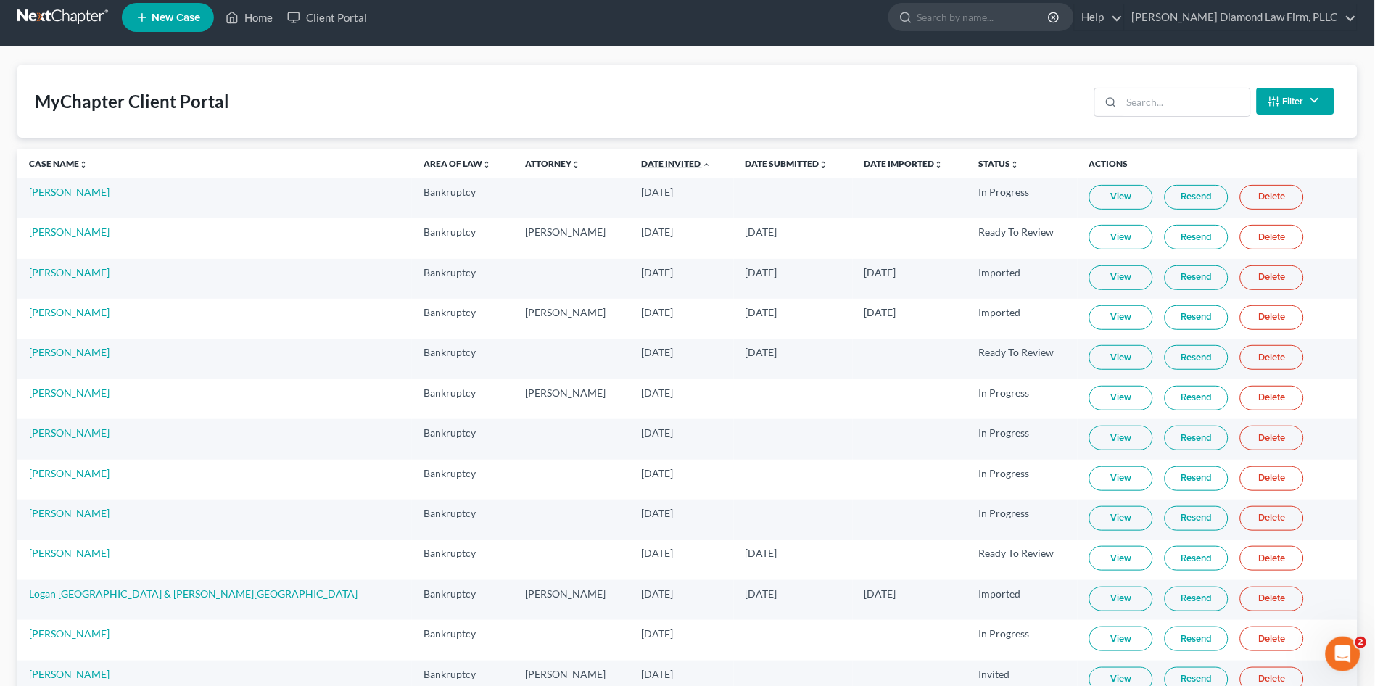
click at [641, 165] on link "Date Invited unfold_more expand_more expand_less" at bounding box center [676, 163] width 70 height 11
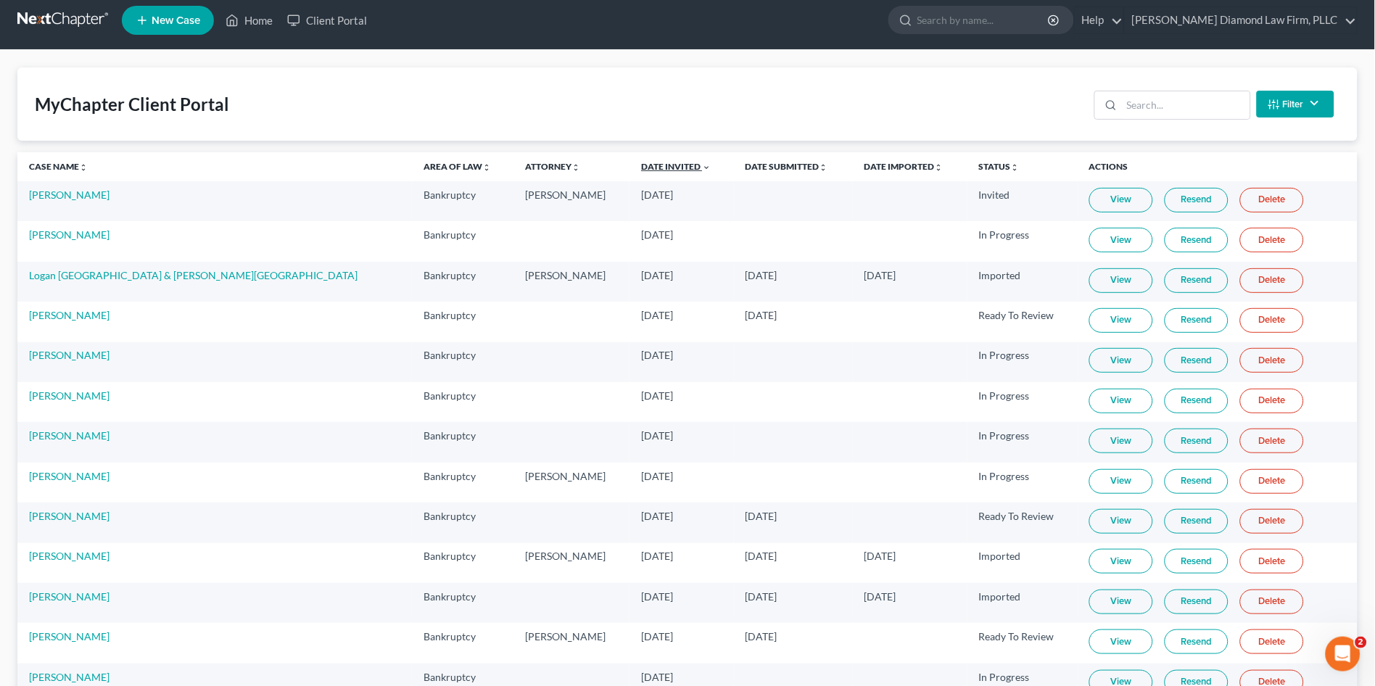
scroll to position [0, 0]
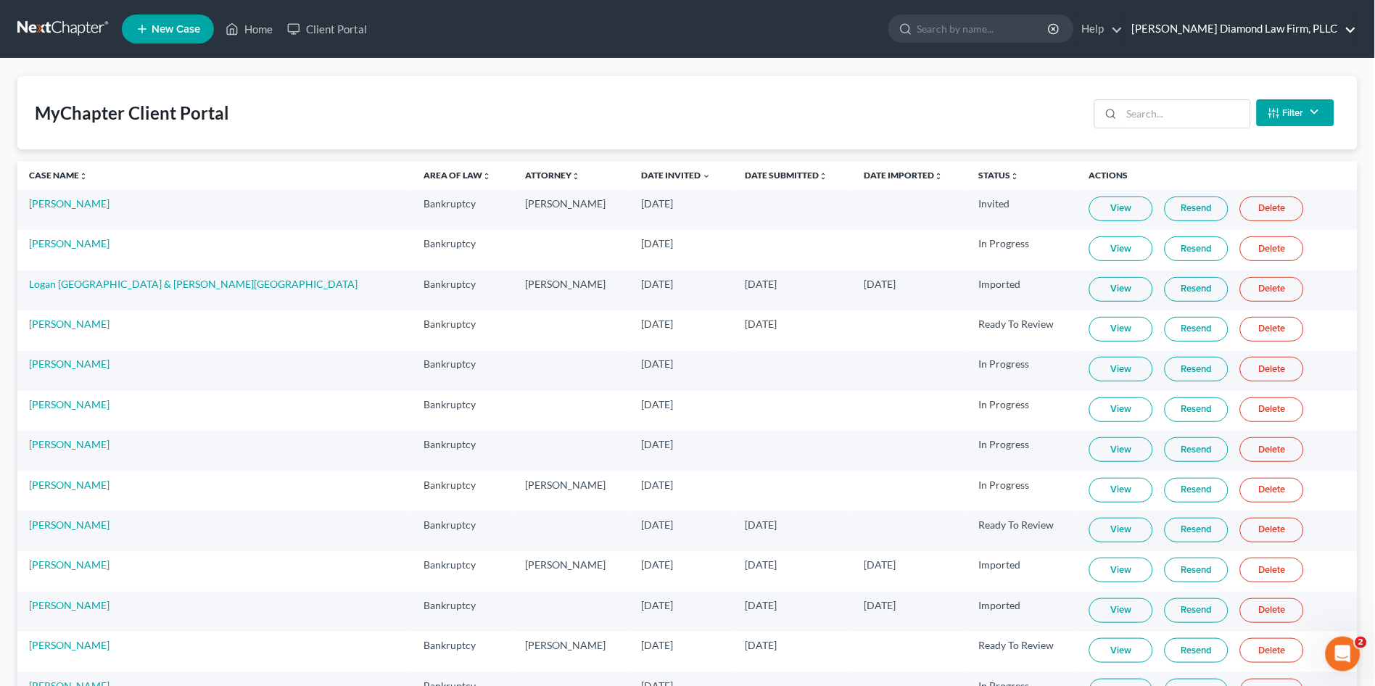
click at [1233, 27] on link "[PERSON_NAME] Diamond Law Firm, PLLC" at bounding box center [1240, 29] width 232 height 26
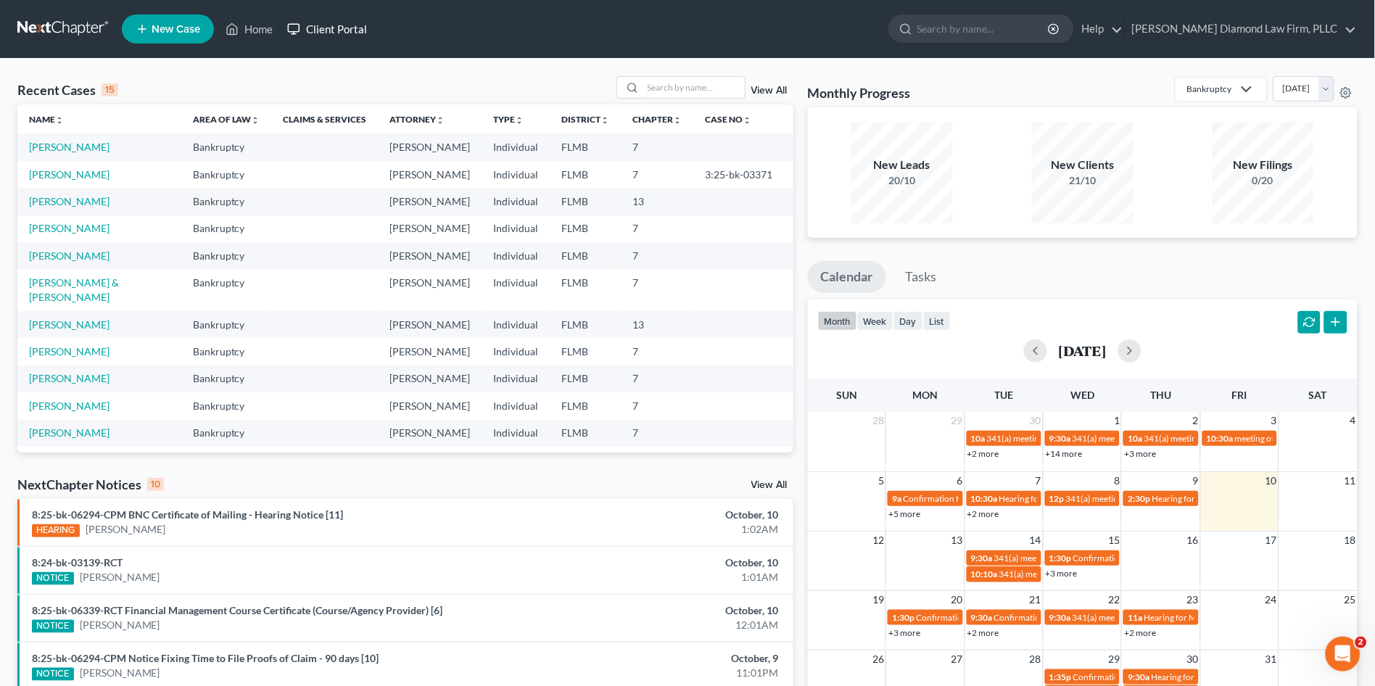
click at [329, 27] on link "Client Portal" at bounding box center [327, 29] width 94 height 26
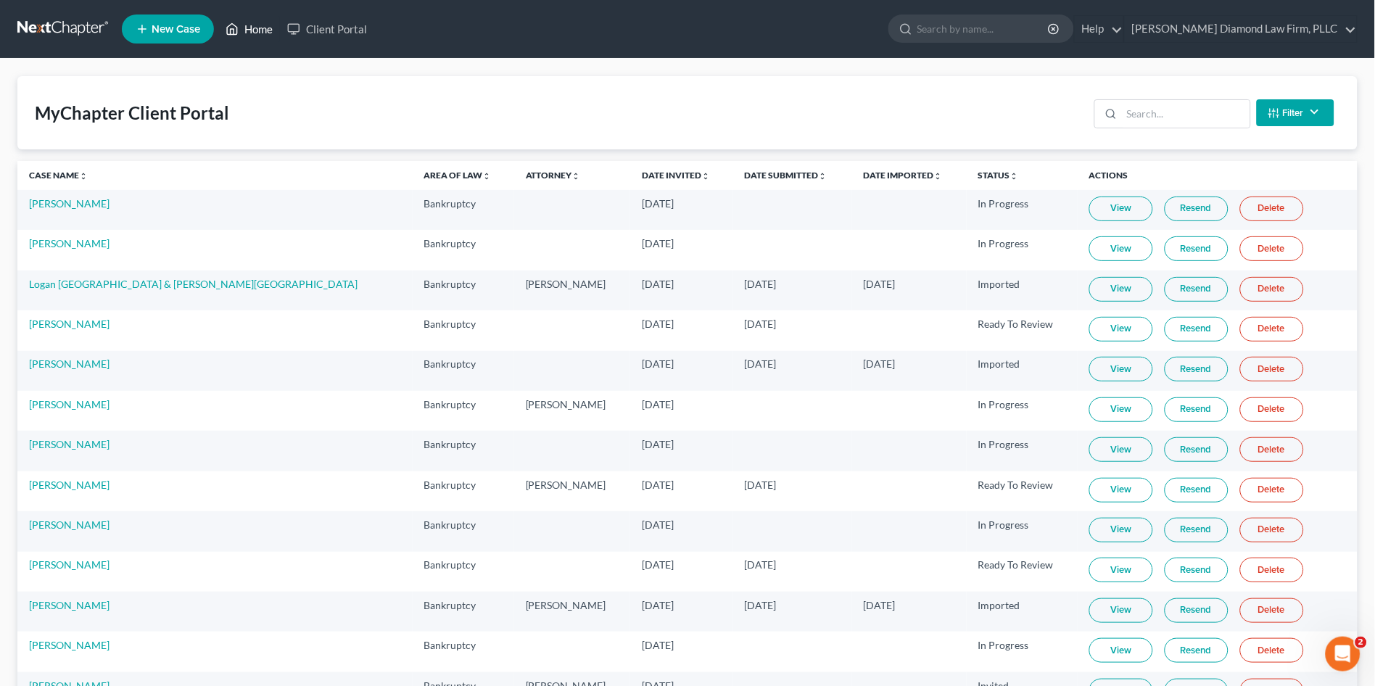
click at [252, 28] on link "Home" at bounding box center [249, 29] width 62 height 26
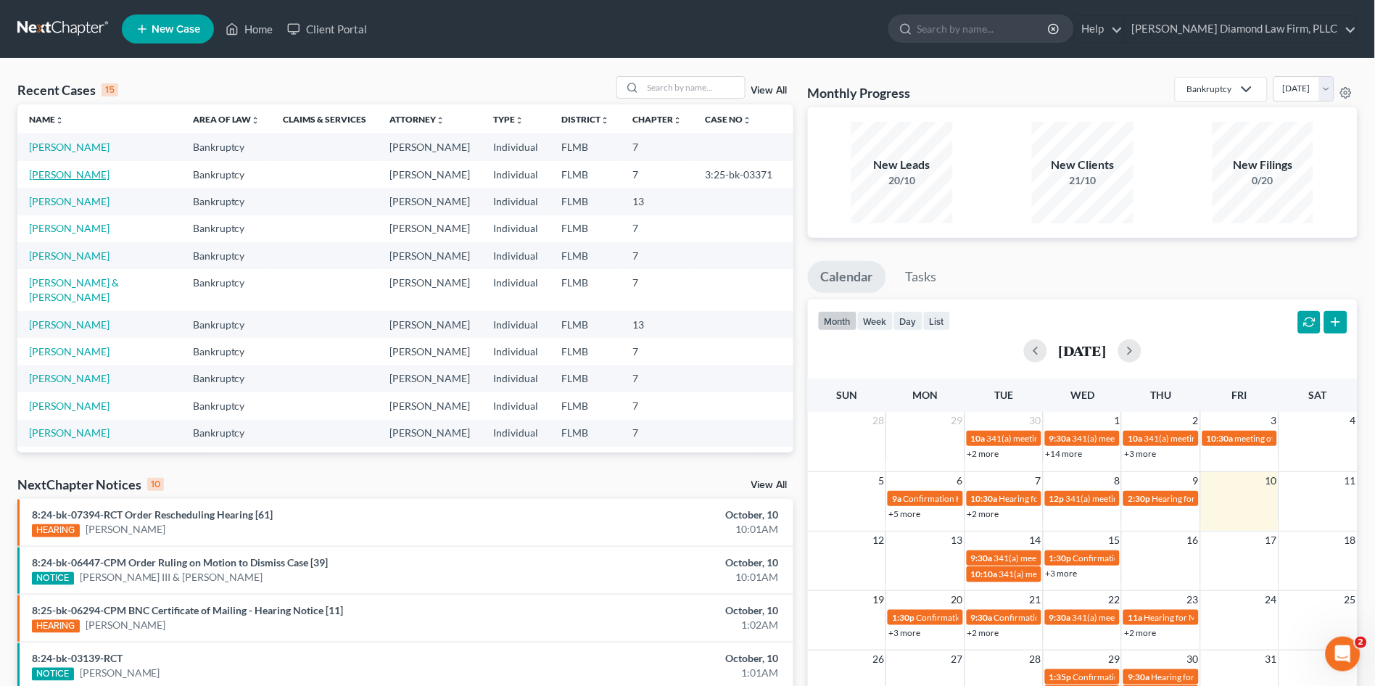
click at [50, 179] on link "[PERSON_NAME]" at bounding box center [69, 174] width 80 height 12
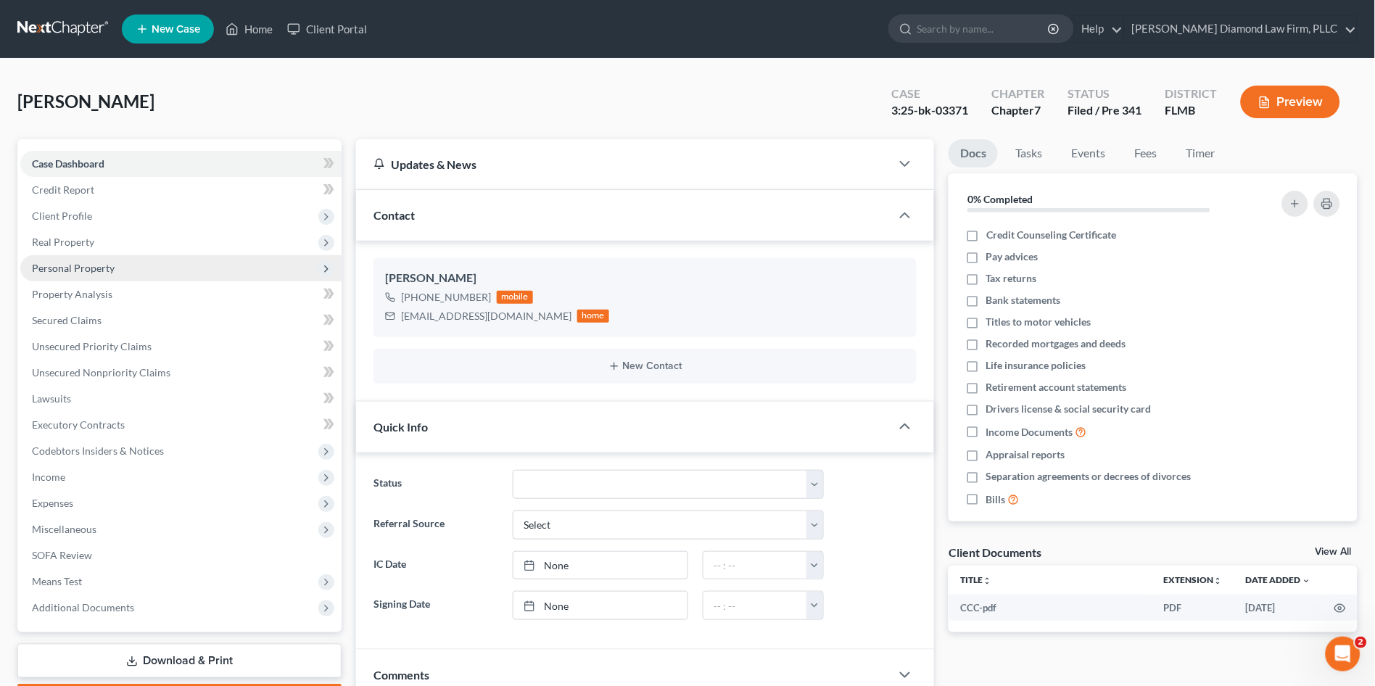
click at [78, 268] on span "Personal Property" at bounding box center [73, 268] width 83 height 12
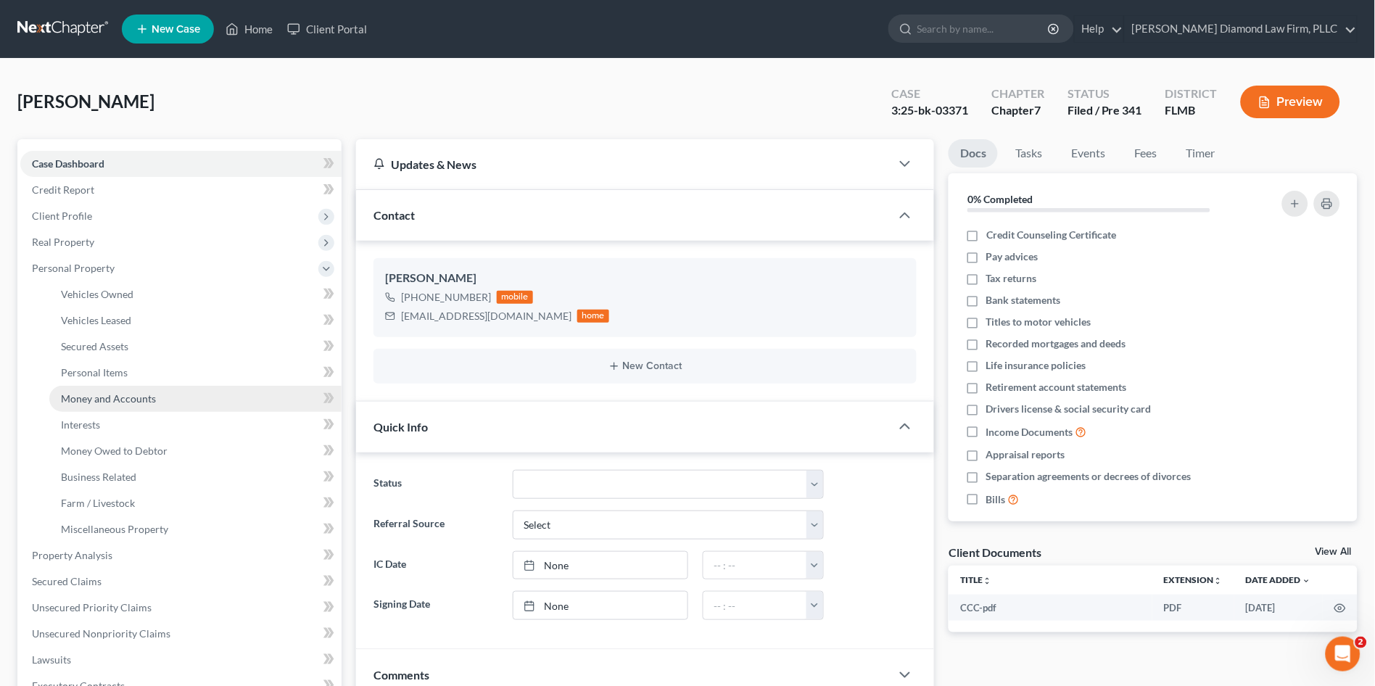
click at [86, 394] on span "Money and Accounts" at bounding box center [108, 398] width 95 height 12
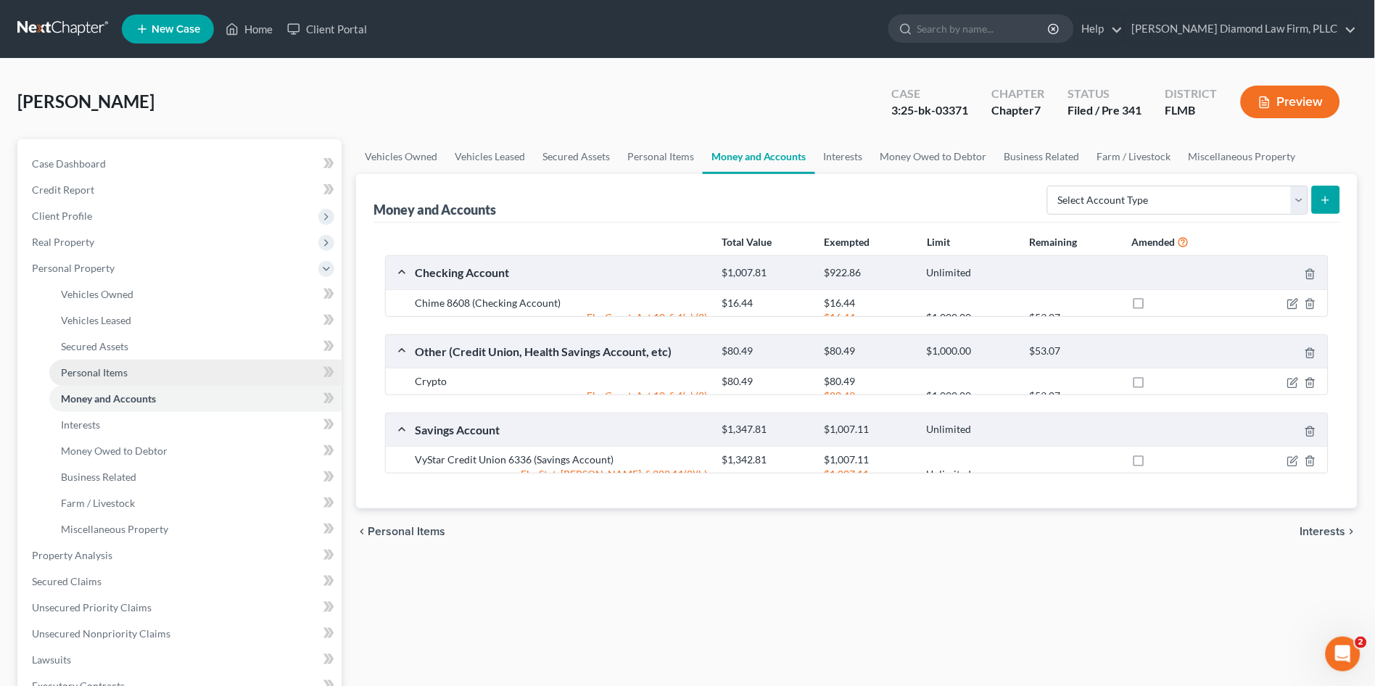
click at [89, 373] on span "Personal Items" at bounding box center [94, 372] width 67 height 12
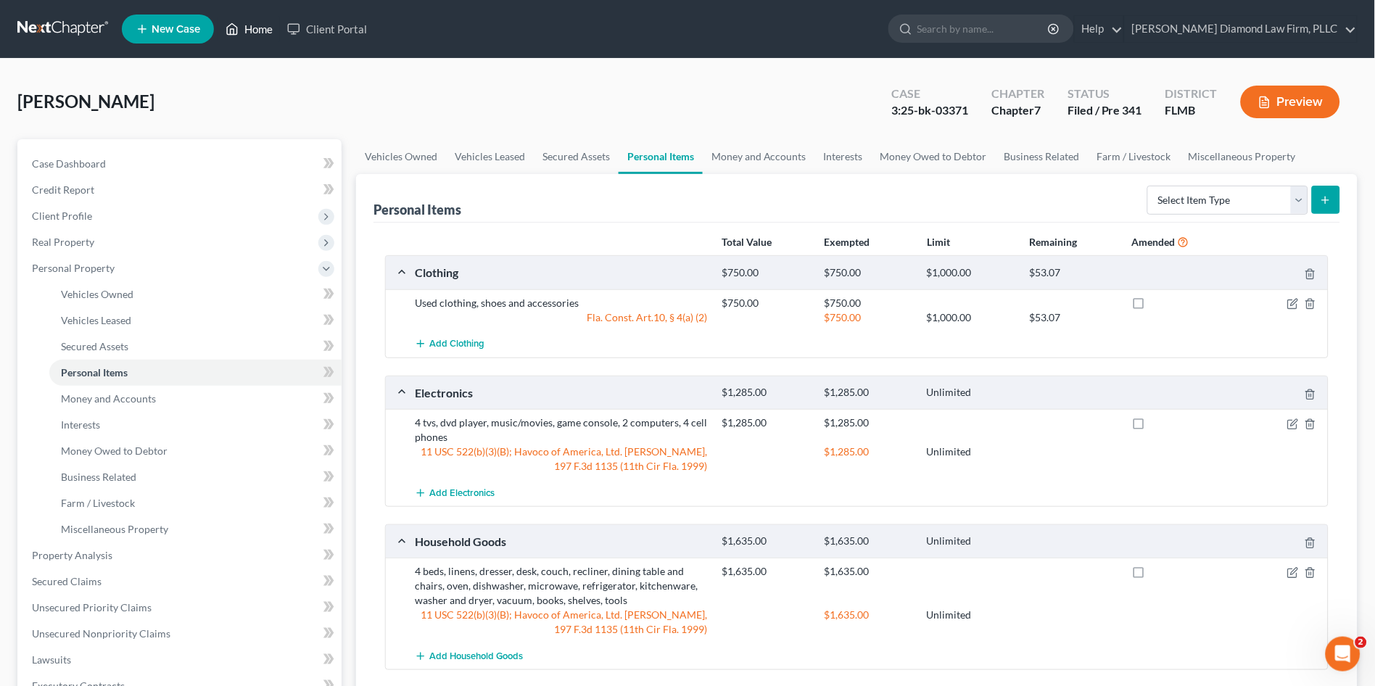
click at [252, 32] on link "Home" at bounding box center [249, 29] width 62 height 26
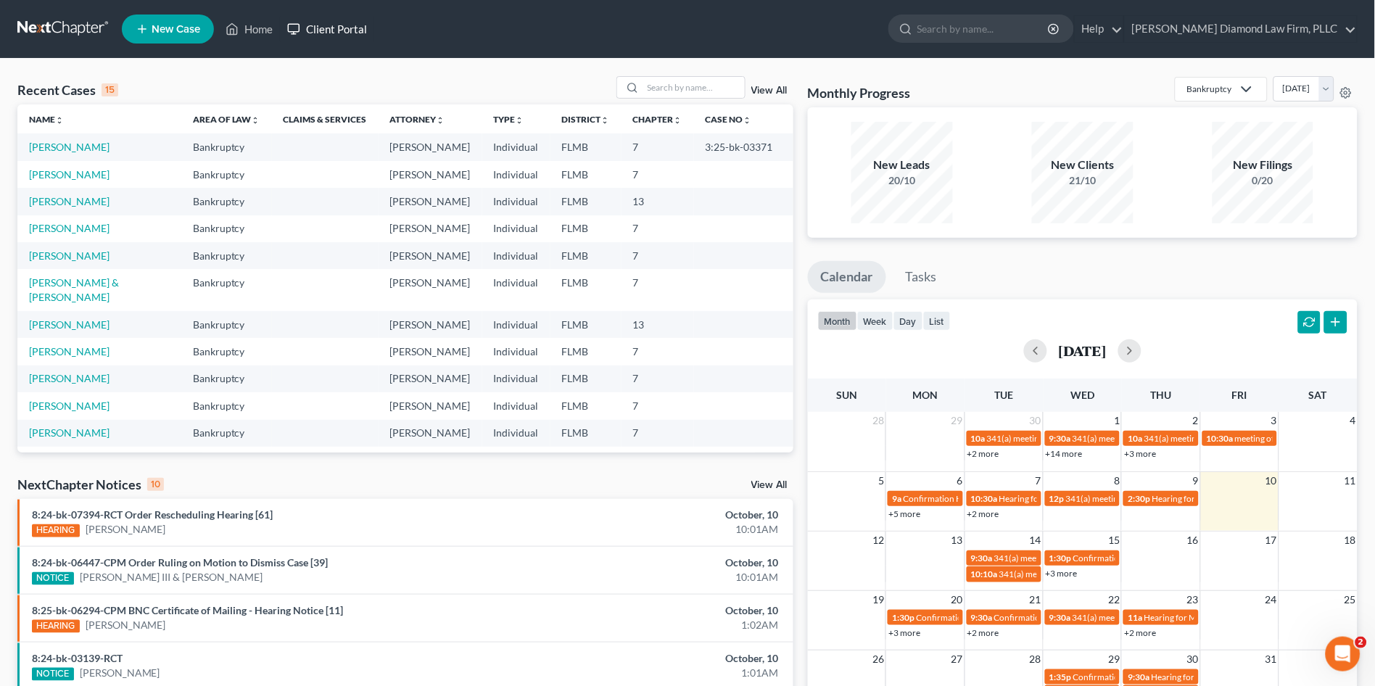
click at [327, 27] on link "Client Portal" at bounding box center [327, 29] width 94 height 26
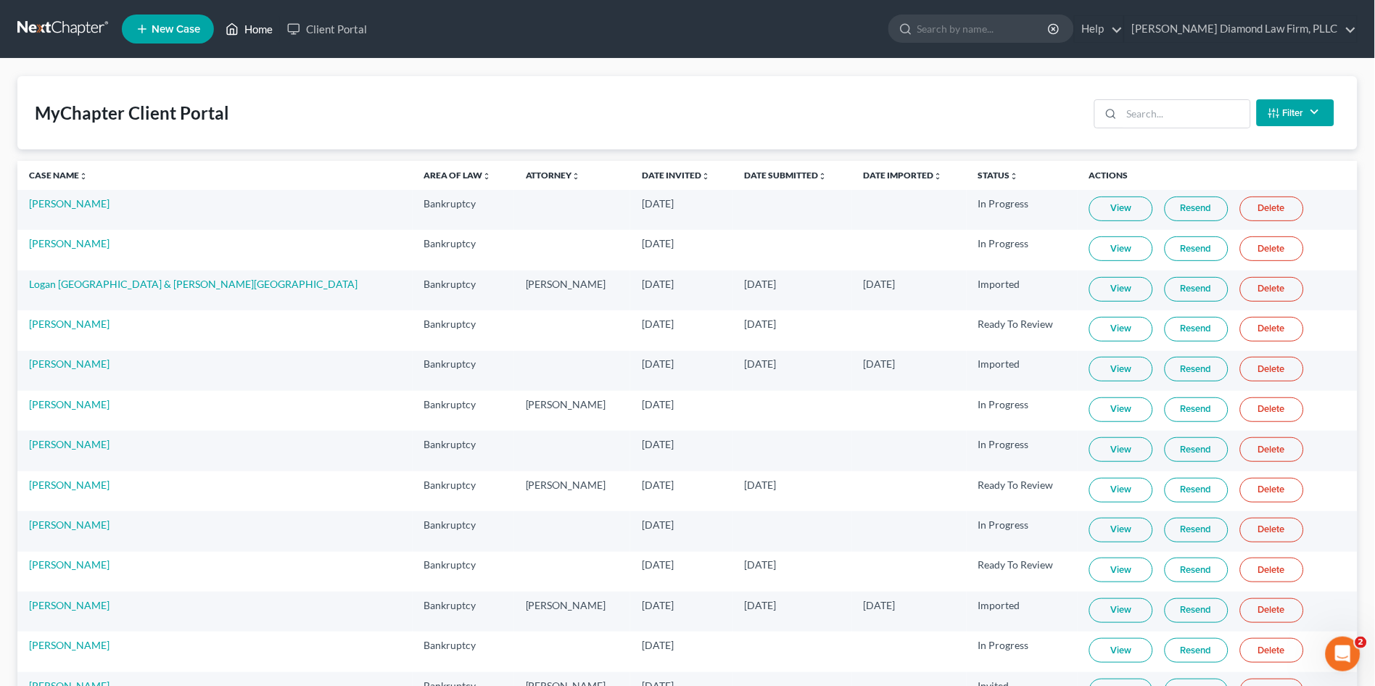
click at [248, 26] on link "Home" at bounding box center [249, 29] width 62 height 26
